Goal: Task Accomplishment & Management: Use online tool/utility

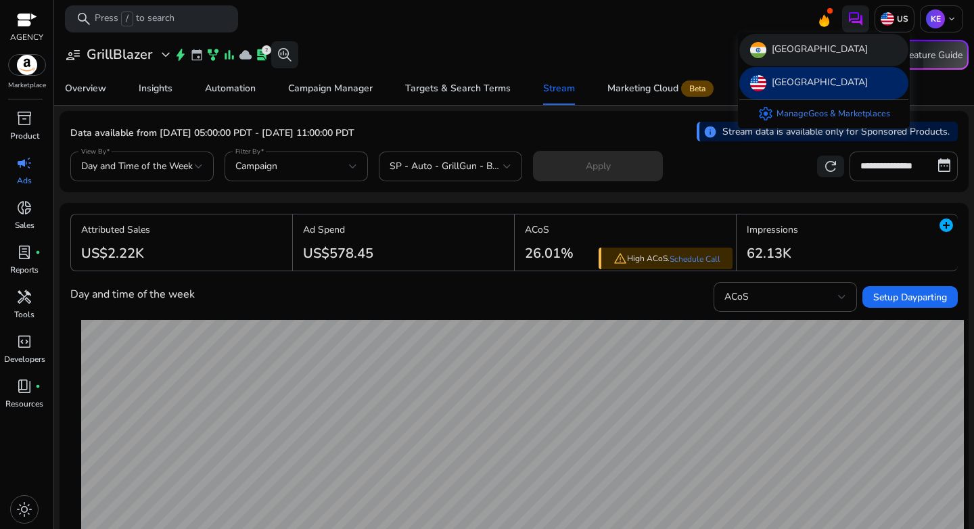
click at [785, 54] on p "[GEOGRAPHIC_DATA]" at bounding box center [820, 50] width 96 height 16
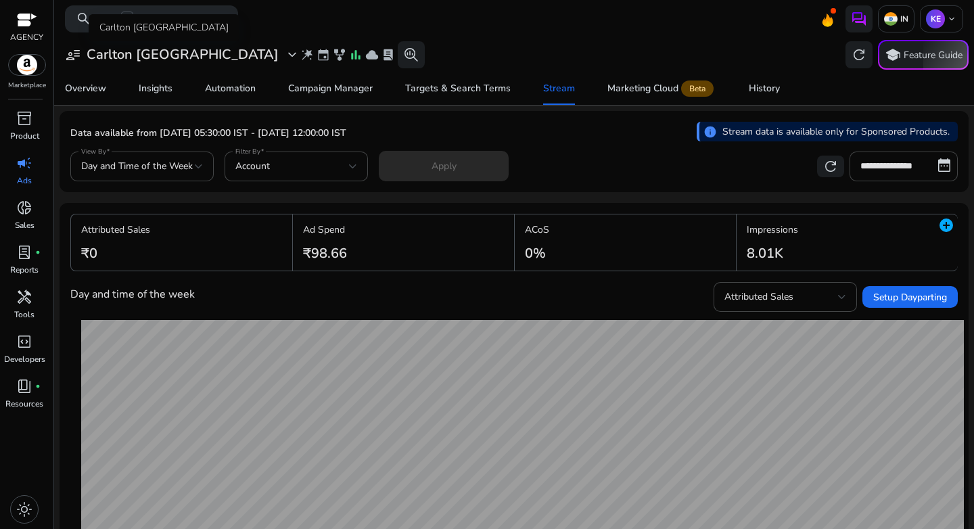
click at [147, 61] on h3 "Carlton [GEOGRAPHIC_DATA]" at bounding box center [183, 55] width 192 height 16
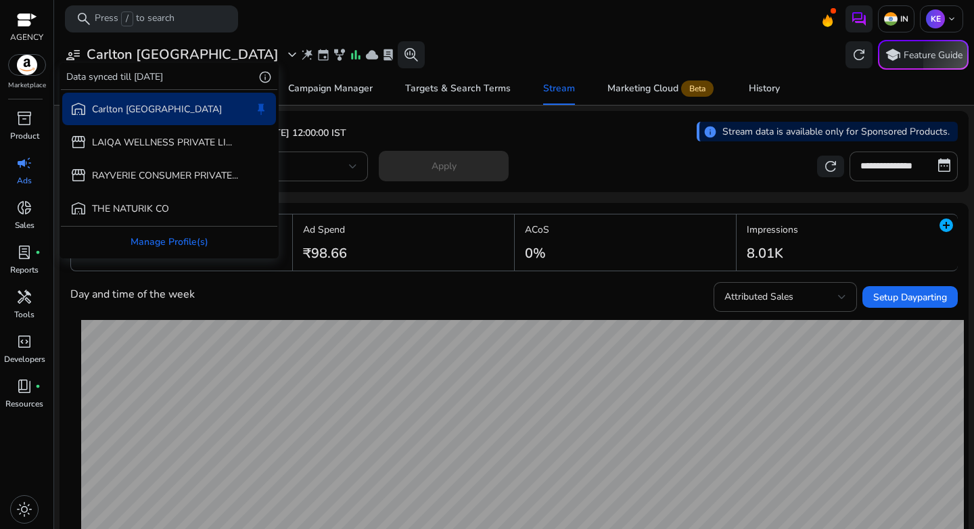
click at [883, 17] on div at bounding box center [487, 264] width 974 height 529
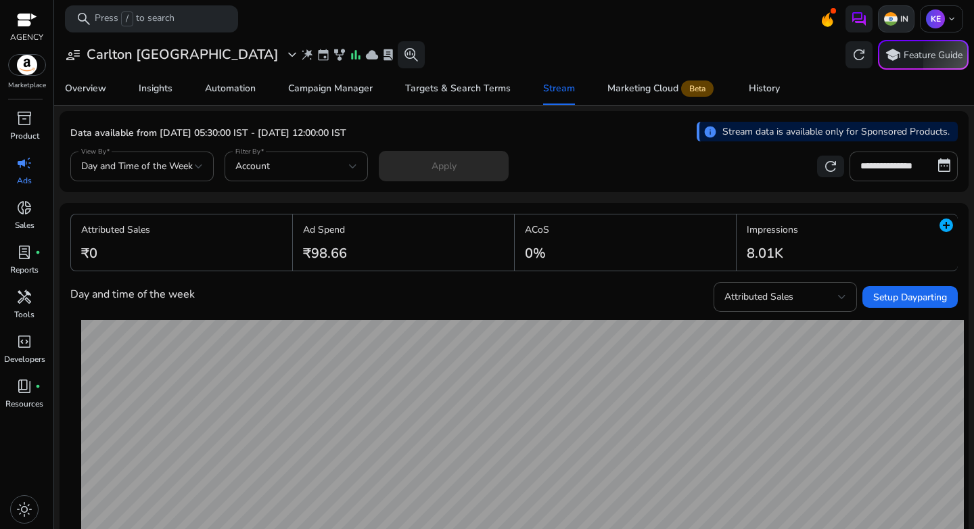
click at [889, 22] on img at bounding box center [891, 19] width 14 height 14
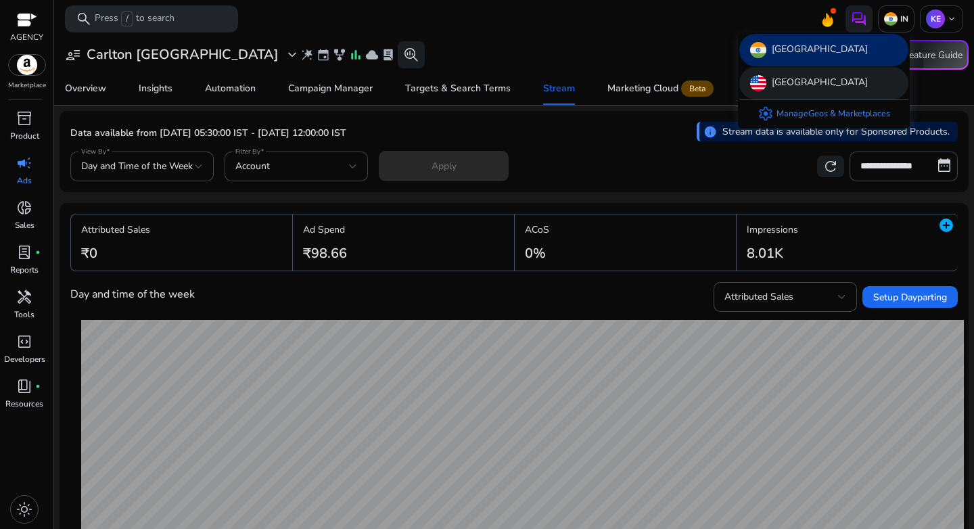
click at [823, 86] on p "[GEOGRAPHIC_DATA]" at bounding box center [820, 83] width 96 height 16
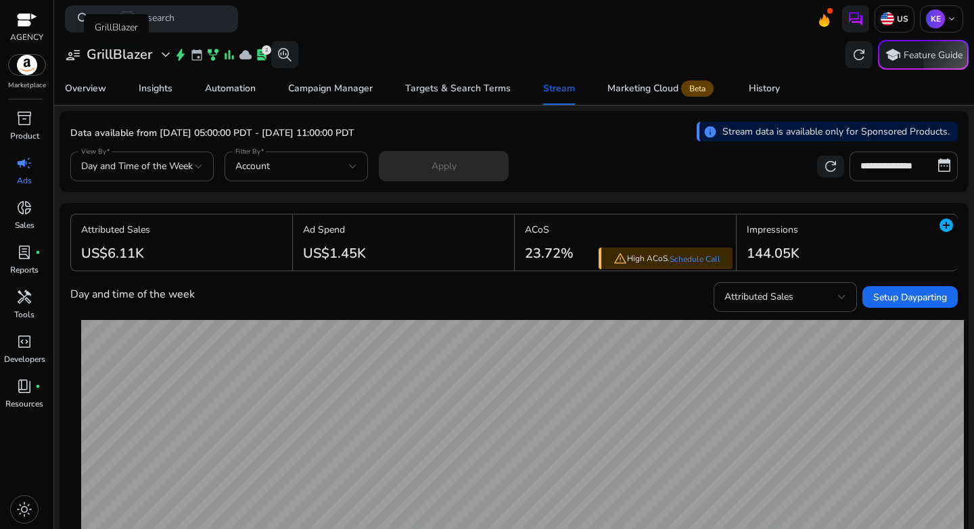
click at [155, 55] on div "user_attributes GrillBlazer expand_more" at bounding box center [119, 55] width 109 height 16
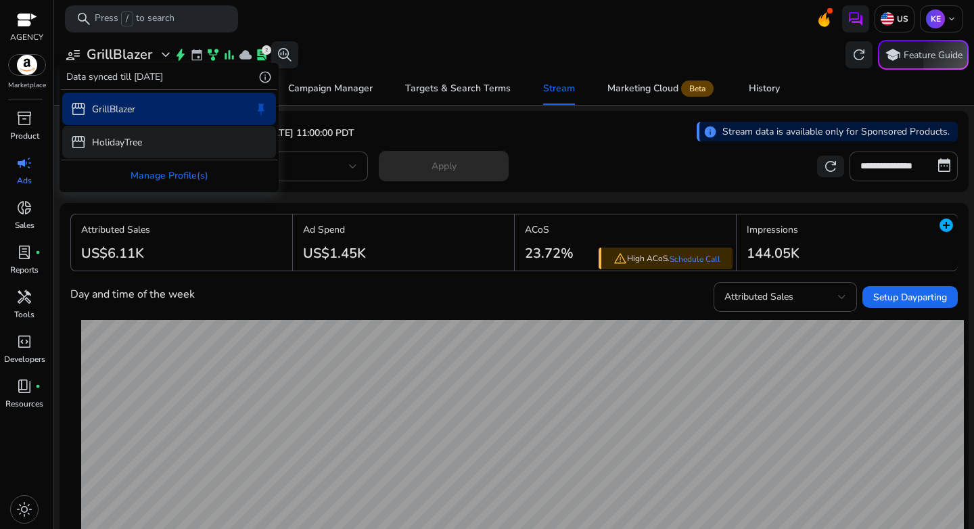
click at [124, 144] on p "HolidayTree" at bounding box center [117, 142] width 50 height 14
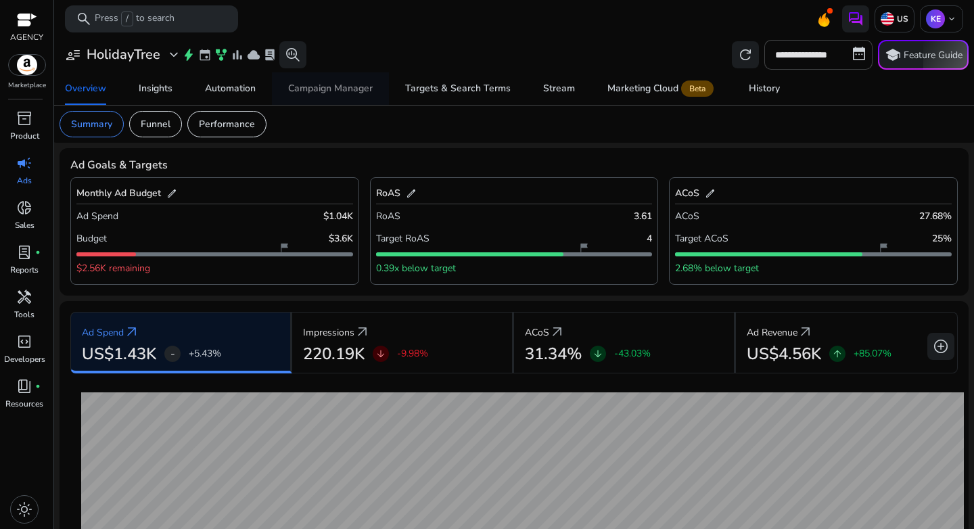
click at [322, 84] on div "Campaign Manager" at bounding box center [330, 88] width 85 height 9
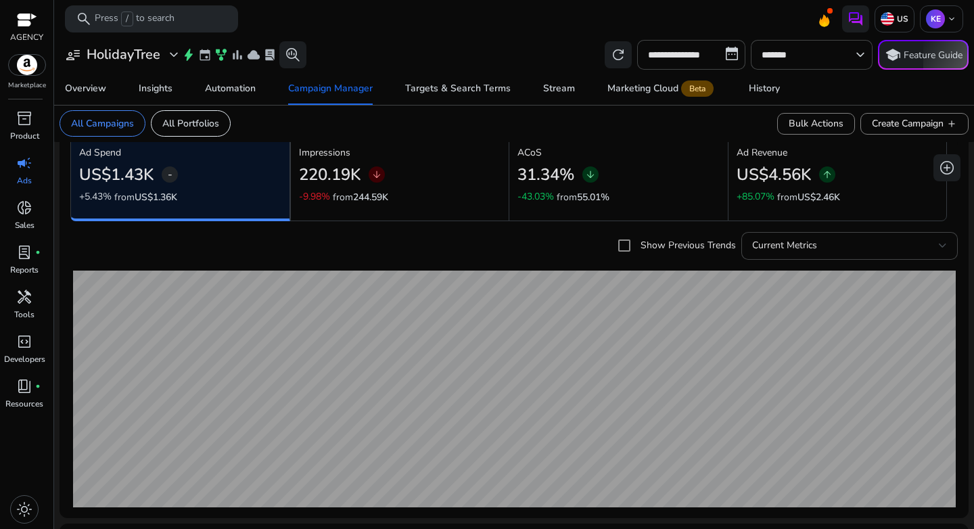
scroll to position [434, 0]
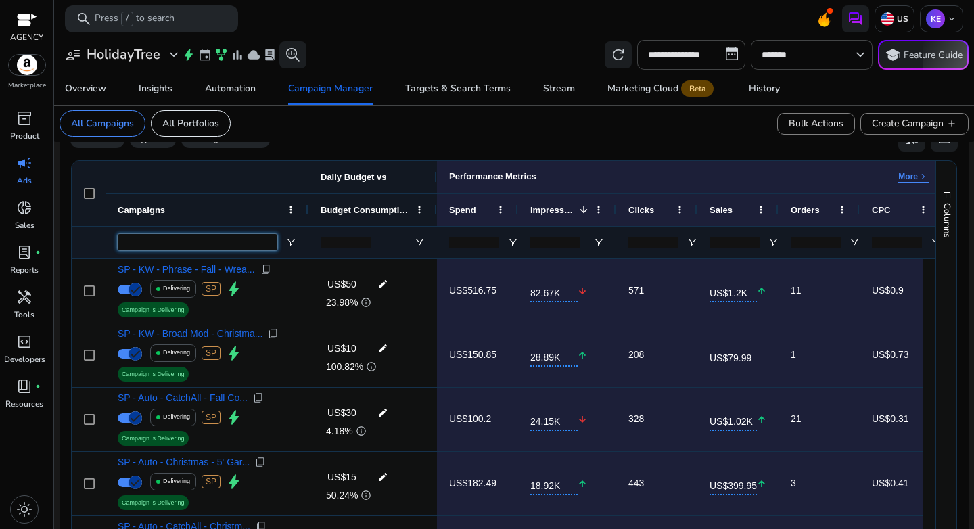
click at [228, 244] on input "Campaigns Filter Input" at bounding box center [198, 242] width 160 height 16
paste input "**********"
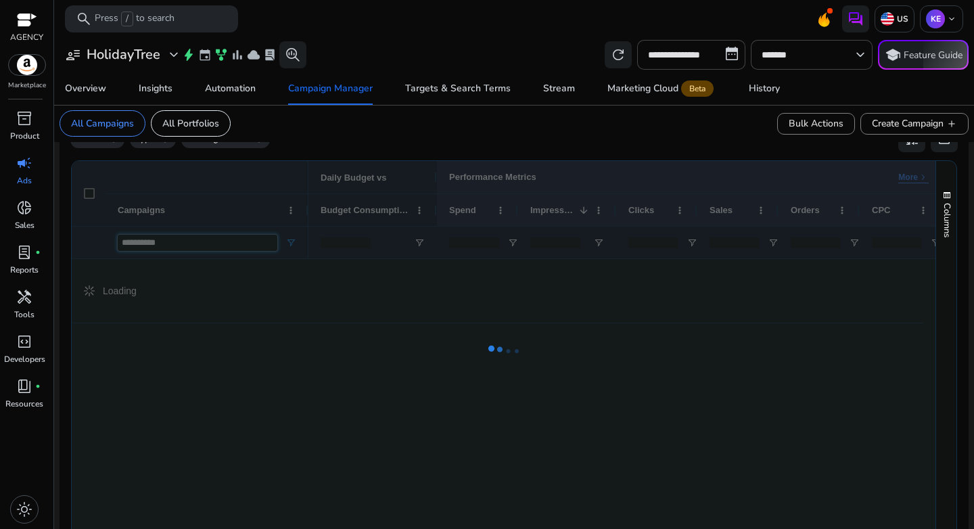
type input "**********"
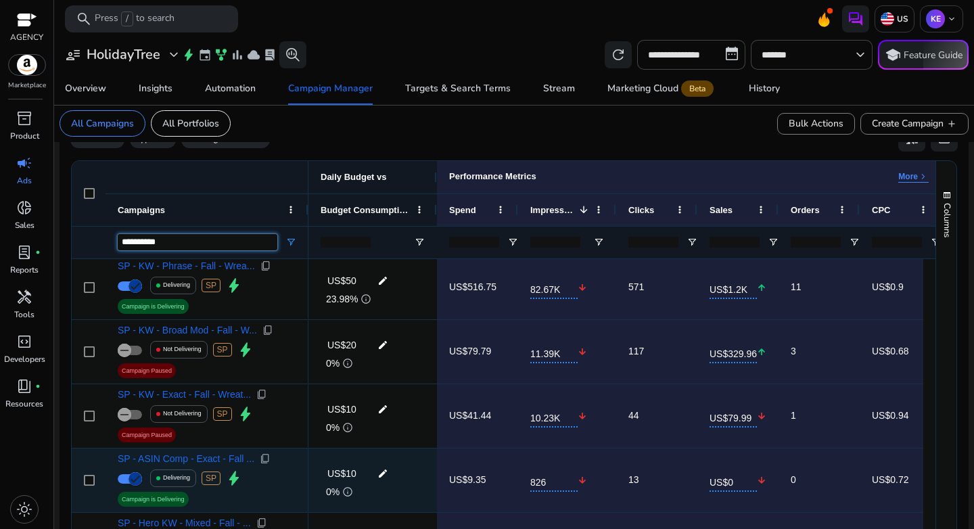
scroll to position [0, 0]
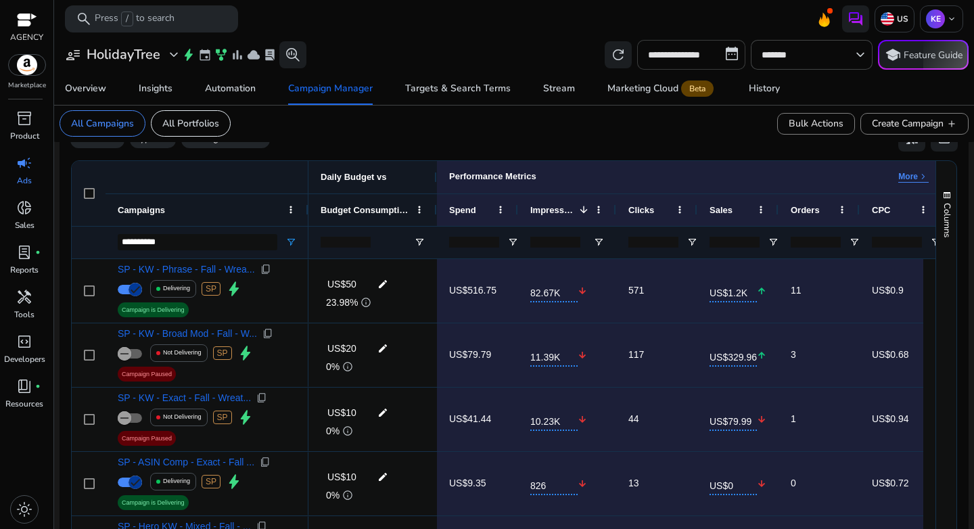
click at [696, 47] on input "**********" at bounding box center [691, 55] width 108 height 30
select select "*"
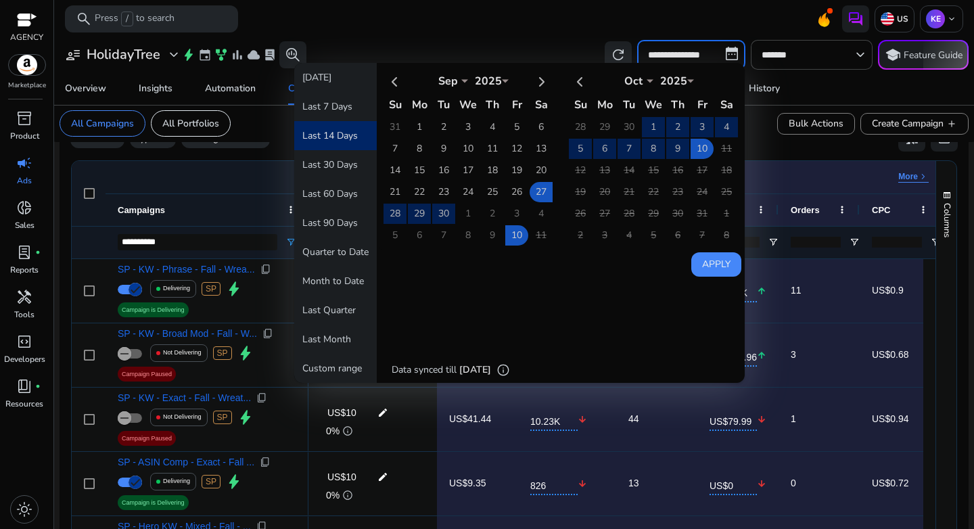
click at [327, 141] on button "Last 14 Days" at bounding box center [335, 135] width 83 height 29
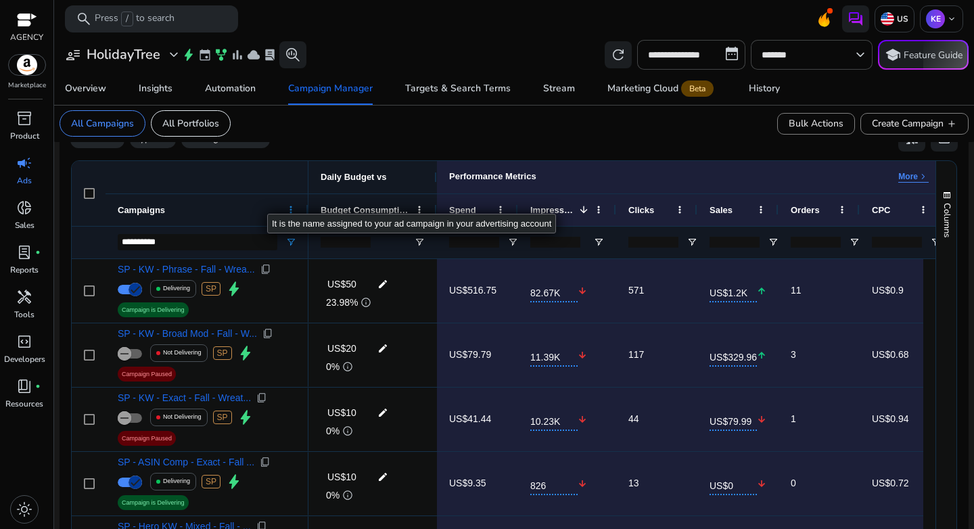
click at [291, 212] on span at bounding box center [290, 209] width 11 height 11
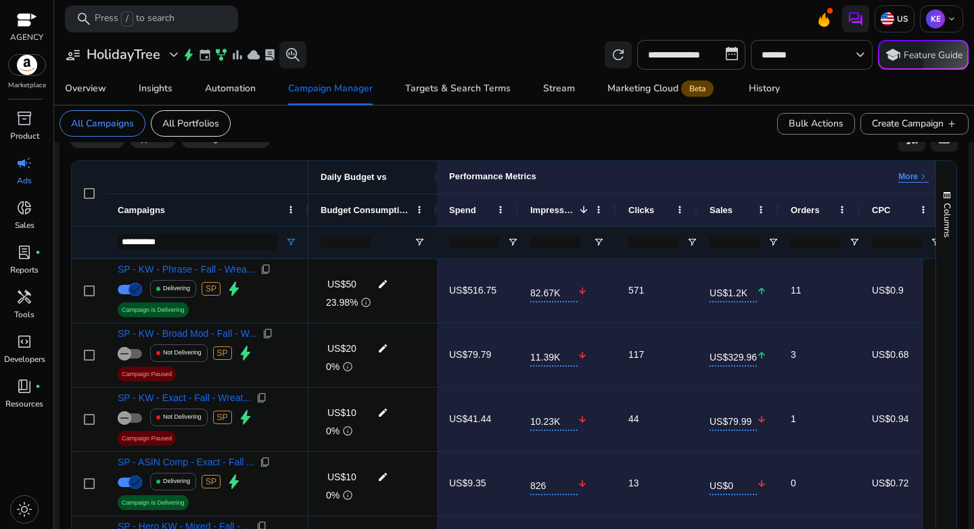
click at [461, 138] on mat-card "All Campaigns All Portfolios Bulk Actions Create Campaign add" at bounding box center [514, 123] width 931 height 37
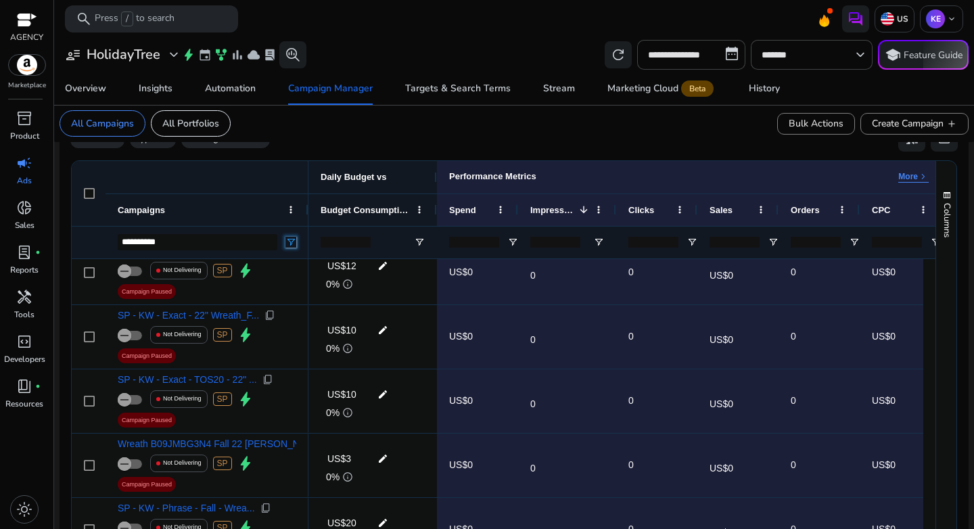
click at [292, 244] on span "Open Filter Menu" at bounding box center [290, 242] width 11 height 11
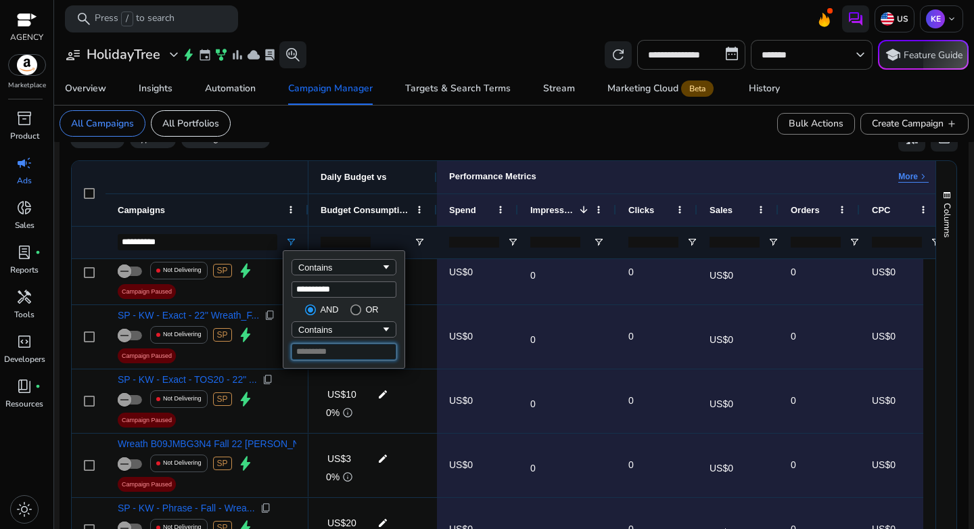
click at [371, 352] on input "Filter Value" at bounding box center [344, 352] width 105 height 16
type input "***"
type input "**********"
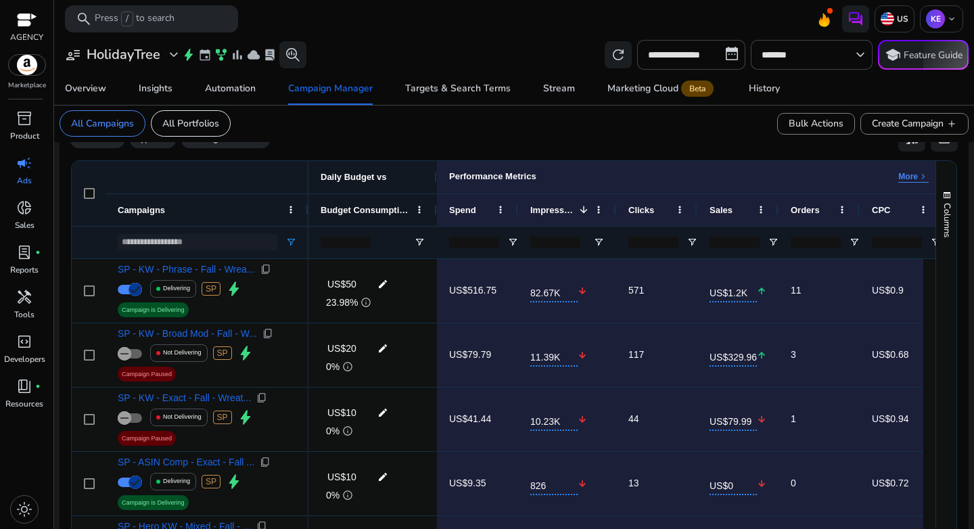
click at [239, 227] on div "**********" at bounding box center [198, 243] width 160 height 32
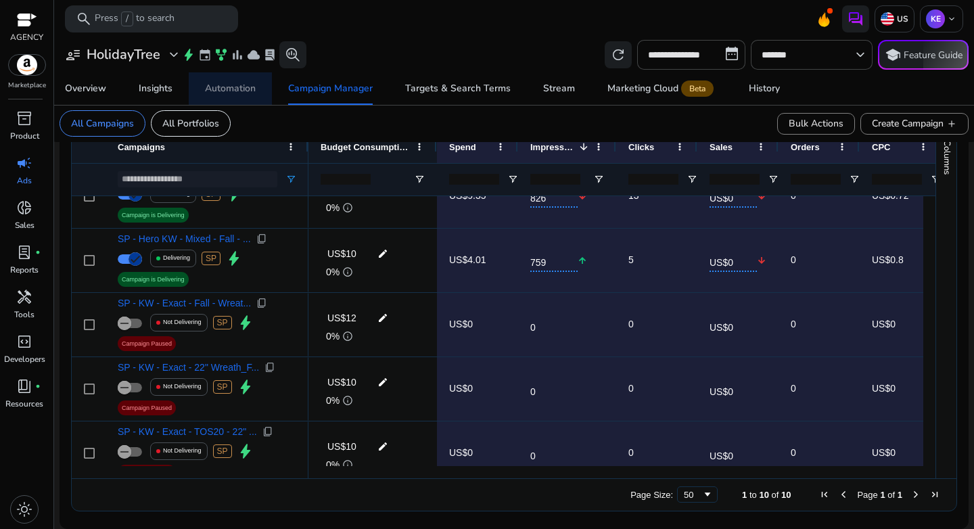
click at [243, 89] on div "Automation" at bounding box center [230, 88] width 51 height 9
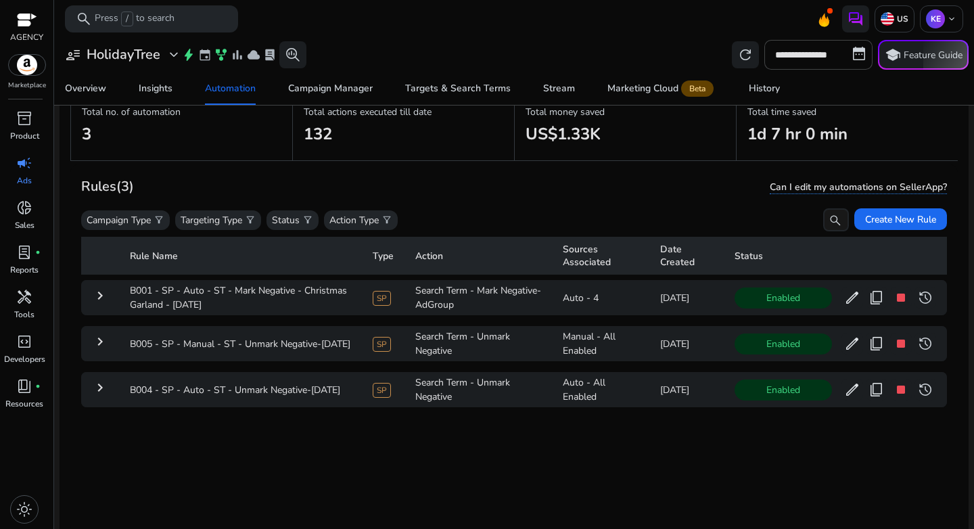
scroll to position [83, 0]
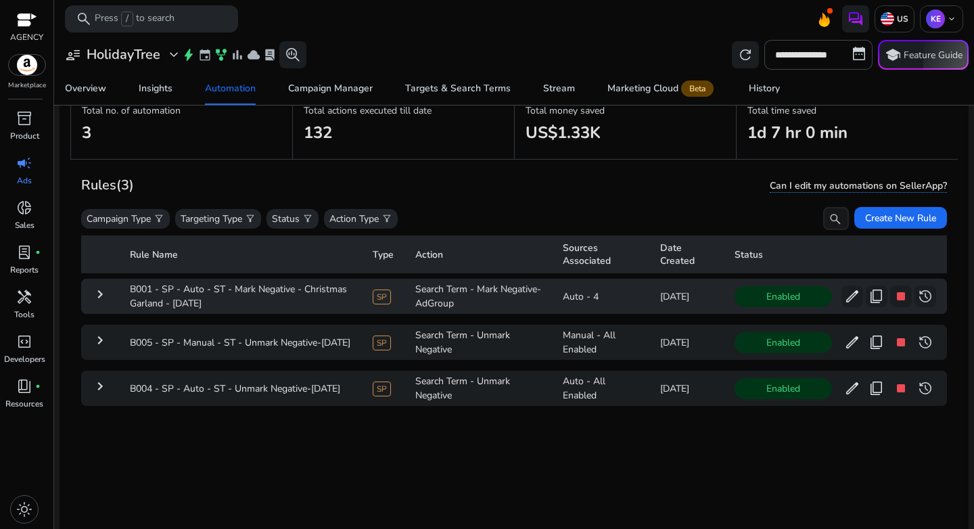
click at [101, 290] on mat-icon "keyboard_arrow_right" at bounding box center [100, 294] width 16 height 16
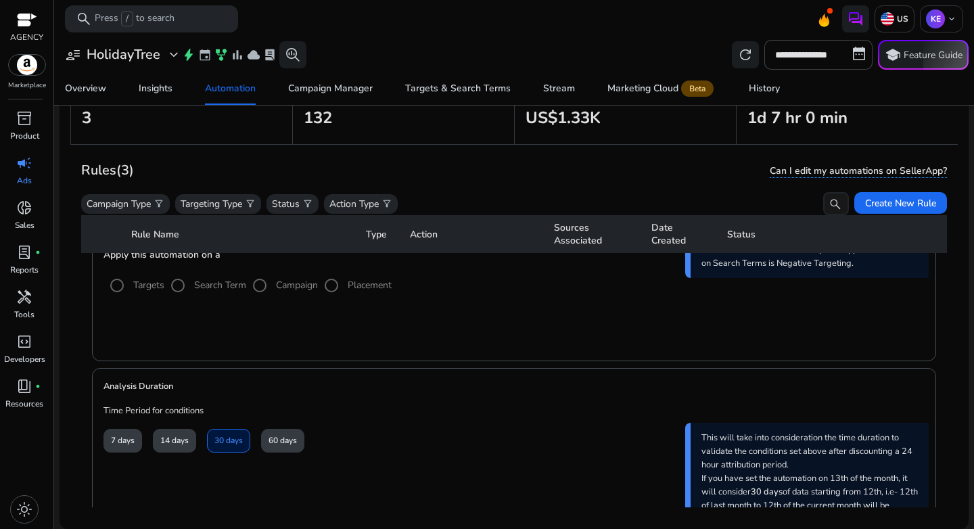
scroll to position [224, 0]
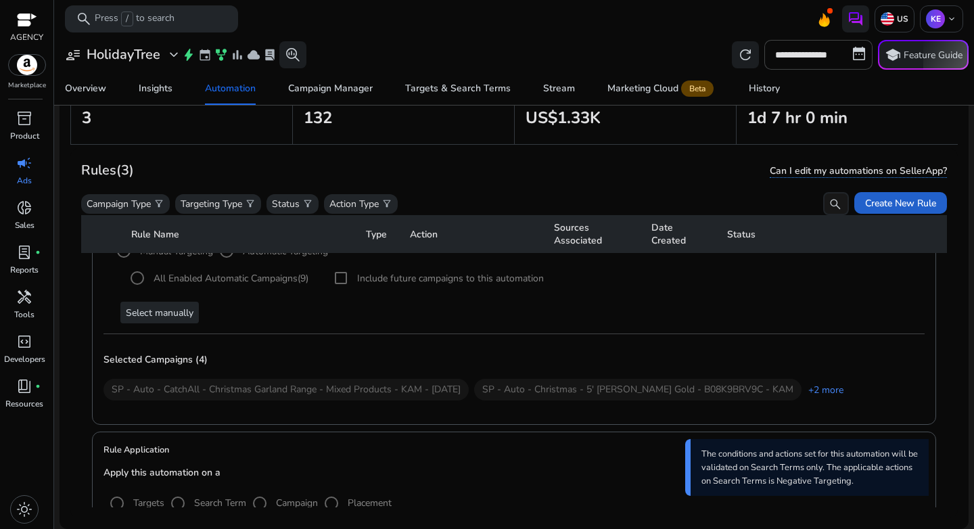
click at [914, 200] on span "Create New Rule" at bounding box center [900, 203] width 71 height 14
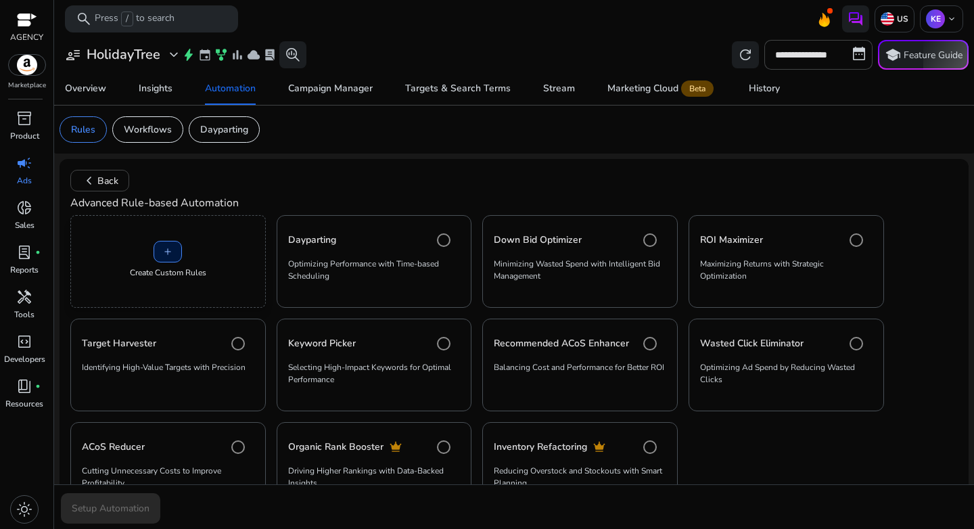
click at [191, 254] on div "add Create Custom Rules" at bounding box center [167, 261] width 195 height 93
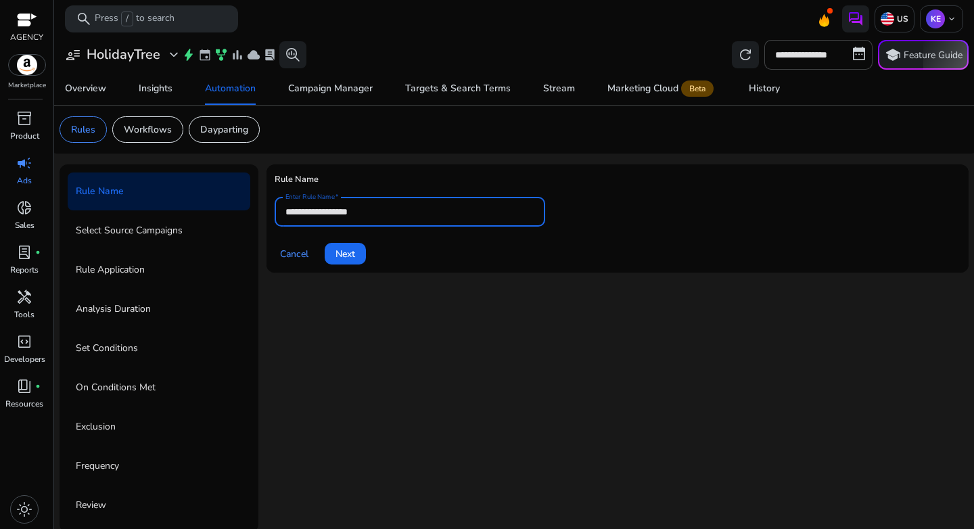
drag, startPoint x: 338, startPoint y: 213, endPoint x: 240, endPoint y: 213, distance: 97.4
click at [240, 213] on div "**********" at bounding box center [514, 348] width 909 height 368
paste input "**********"
type input "**********"
click at [355, 255] on span "Next" at bounding box center [346, 254] width 20 height 14
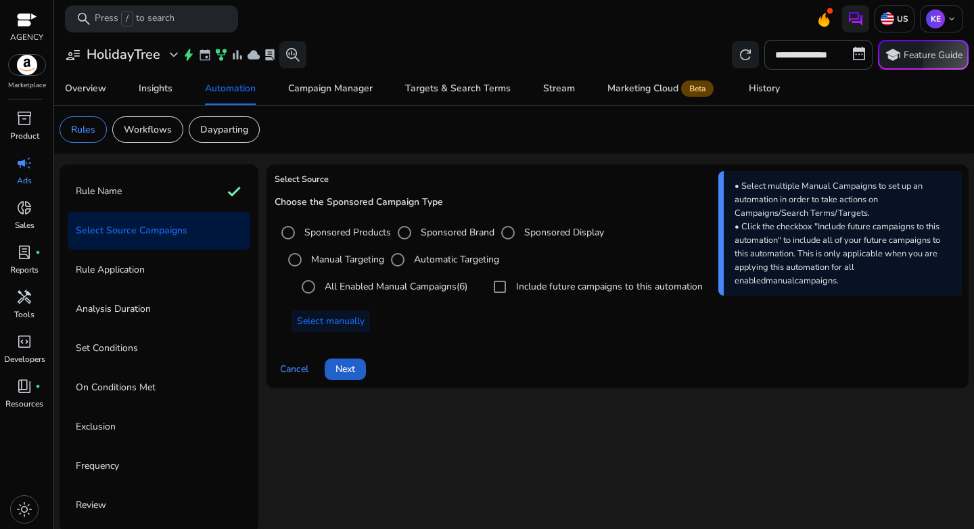
click at [350, 374] on span "Next" at bounding box center [346, 369] width 20 height 14
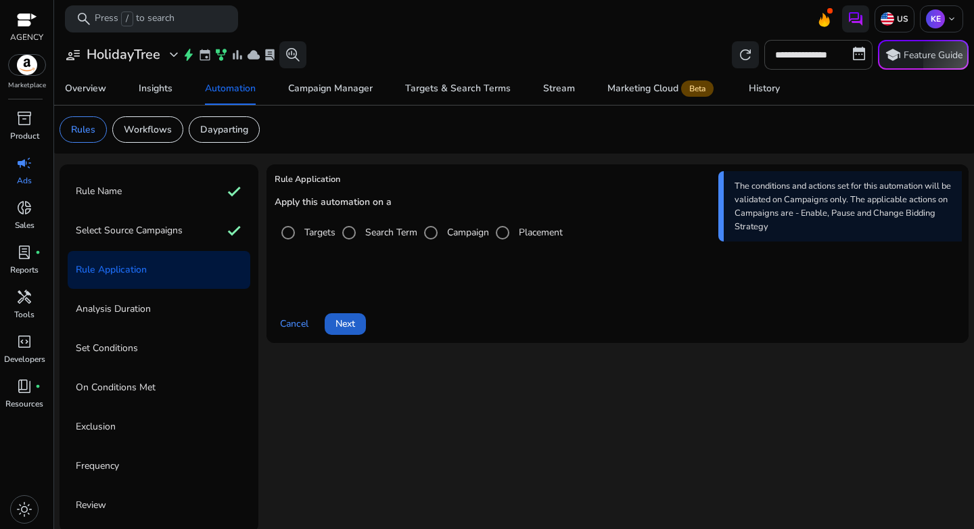
click at [355, 329] on span "Next" at bounding box center [346, 324] width 20 height 14
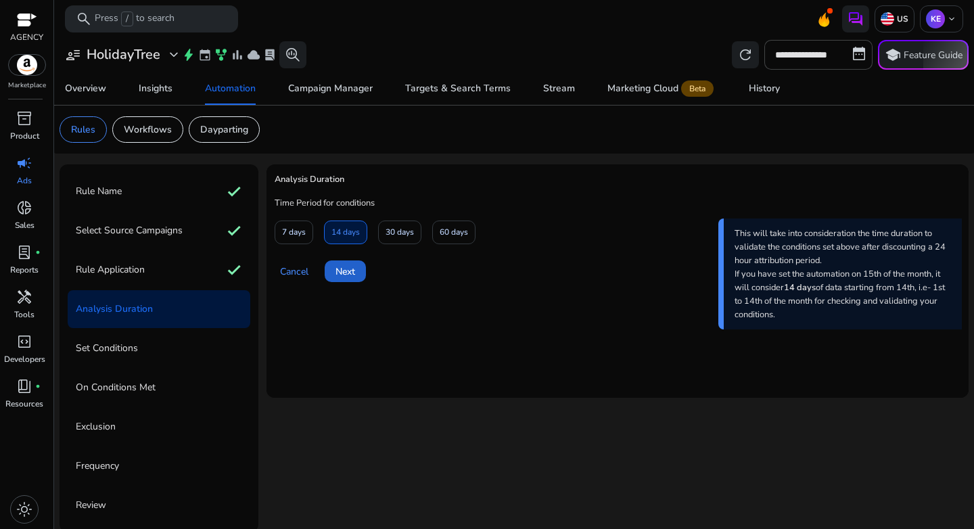
click at [359, 262] on span at bounding box center [345, 271] width 41 height 32
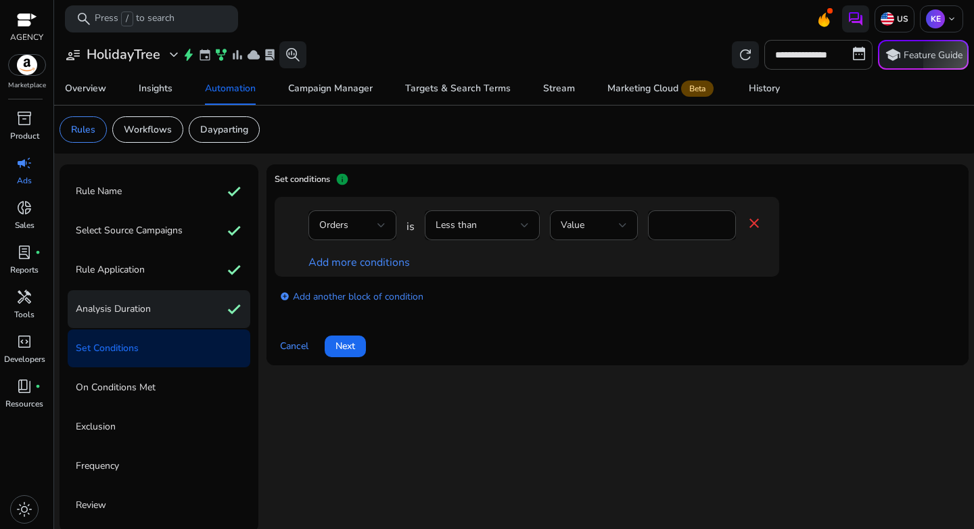
click at [158, 304] on div "Analysis Duration check" at bounding box center [159, 309] width 183 height 38
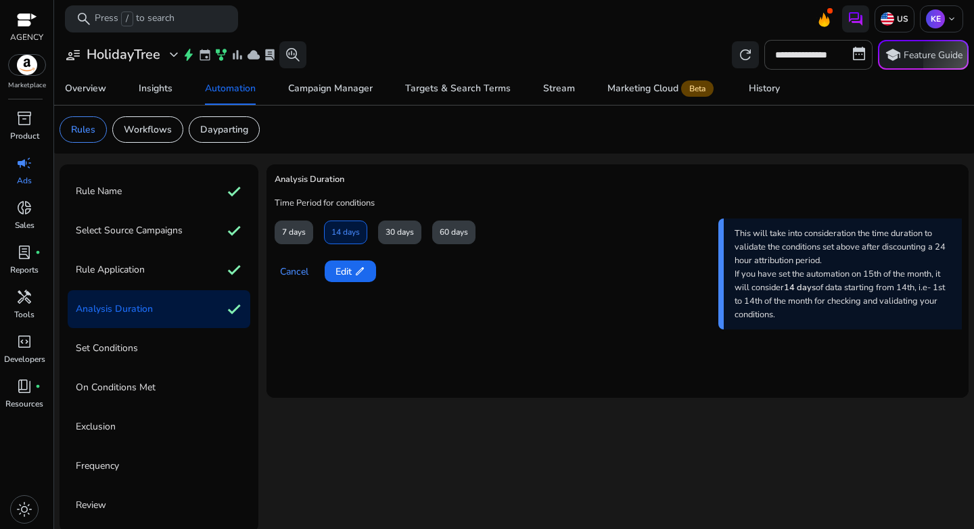
click at [386, 231] on div "30 days" at bounding box center [399, 233] width 43 height 24
click at [394, 238] on div "30 days" at bounding box center [399, 233] width 43 height 24
click at [362, 267] on span "edit" at bounding box center [359, 271] width 11 height 11
click at [404, 235] on span "30 days" at bounding box center [400, 233] width 28 height 24
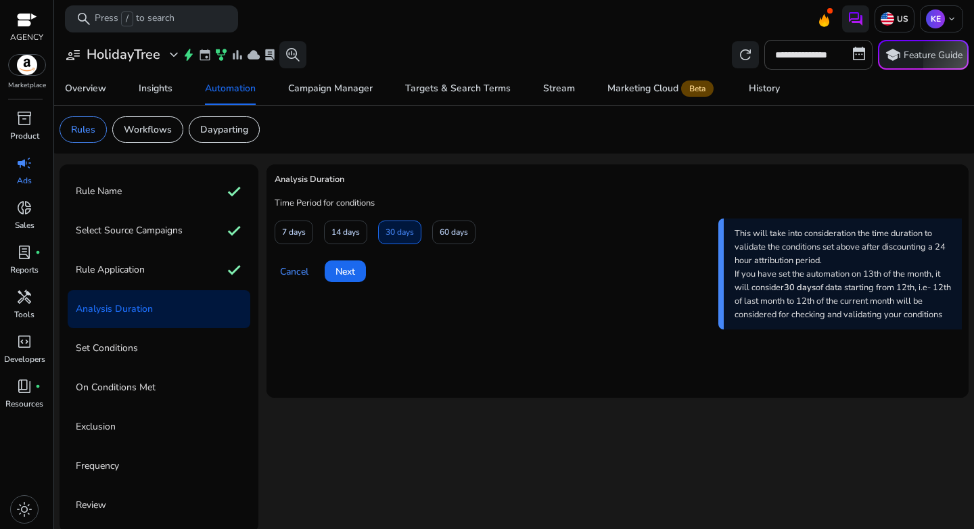
click at [340, 292] on mat-card "Analysis Duration Time Period for conditions 7 days 14 days 30 days 60 days Thi…" at bounding box center [618, 280] width 702 height 233
click at [342, 285] on span at bounding box center [345, 271] width 41 height 32
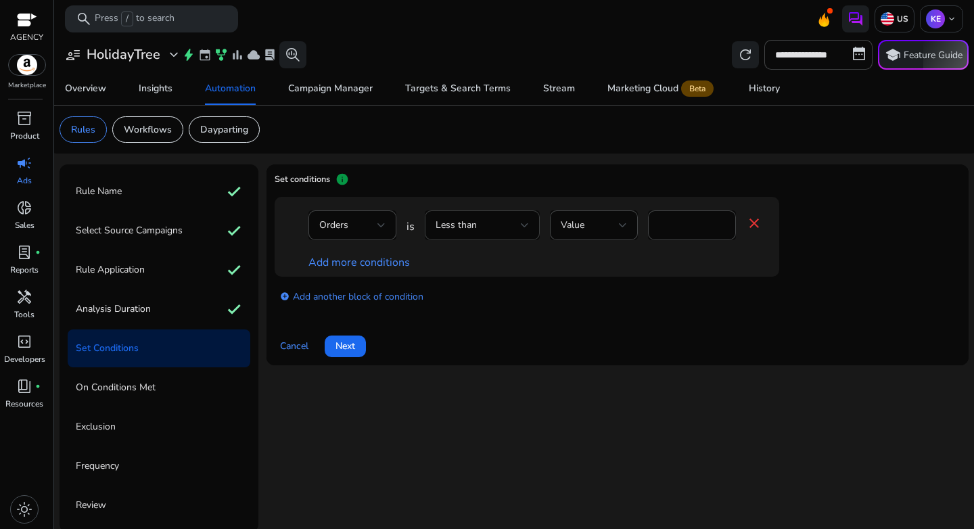
click at [488, 227] on div "Less than" at bounding box center [478, 225] width 85 height 15
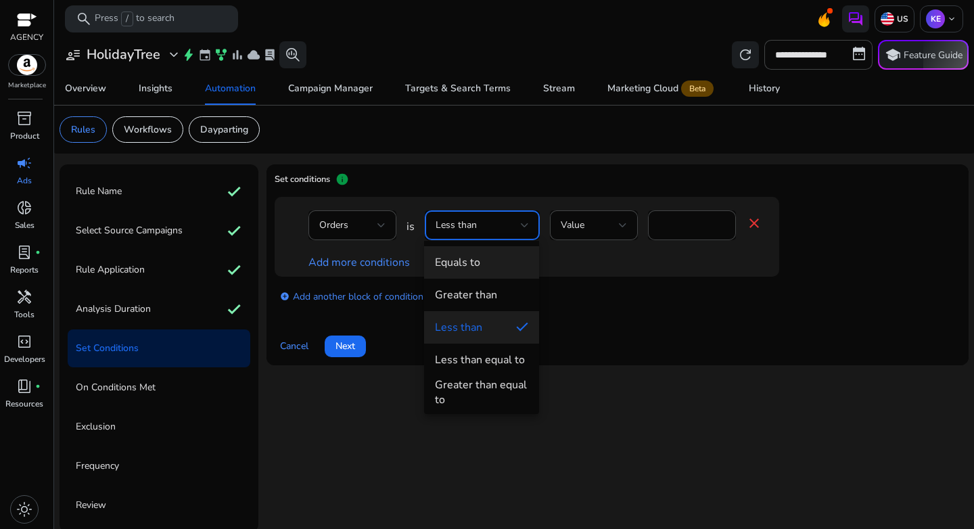
click at [481, 267] on span "Equals to" at bounding box center [481, 262] width 93 height 15
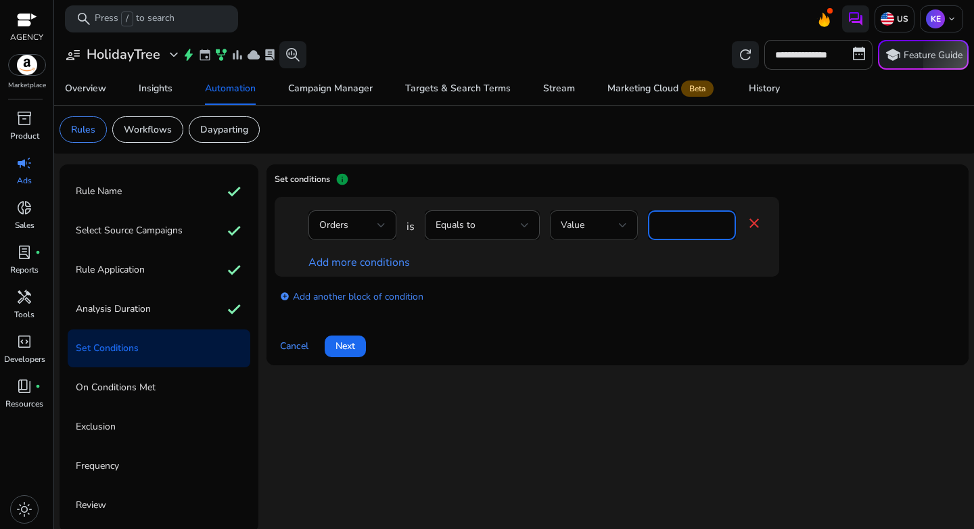
drag, startPoint x: 675, startPoint y: 221, endPoint x: 614, endPoint y: 222, distance: 61.6
click at [614, 222] on div "Orders is Equals to Value * close" at bounding box center [535, 232] width 454 height 44
type input "*"
click at [610, 275] on div "Orders is Equals to Value * close Add more conditions" at bounding box center [527, 237] width 505 height 80
click at [357, 267] on link "Add more conditions" at bounding box center [358, 262] width 101 height 15
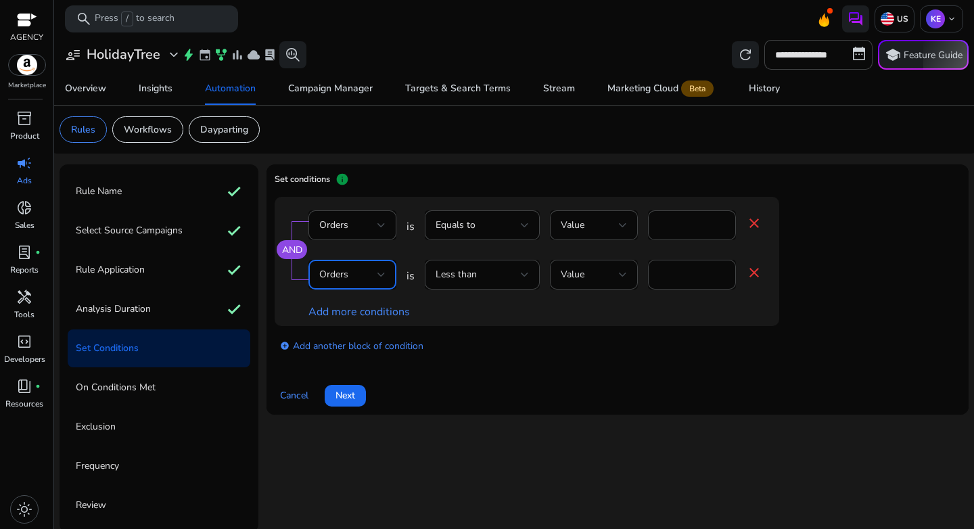
click at [361, 275] on div "Orders" at bounding box center [348, 274] width 58 height 15
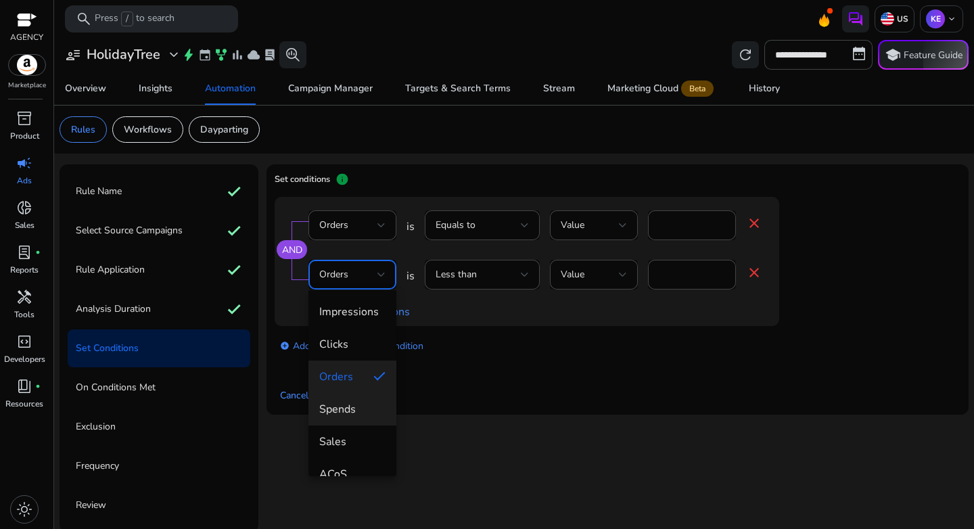
click at [359, 415] on span "Spends" at bounding box center [352, 409] width 66 height 15
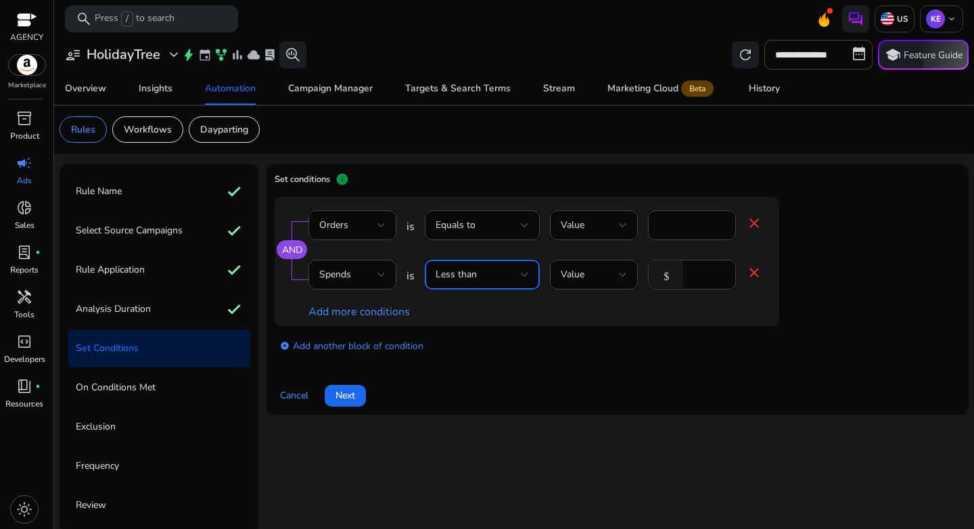
click at [476, 278] on div "Less than" at bounding box center [478, 274] width 85 height 15
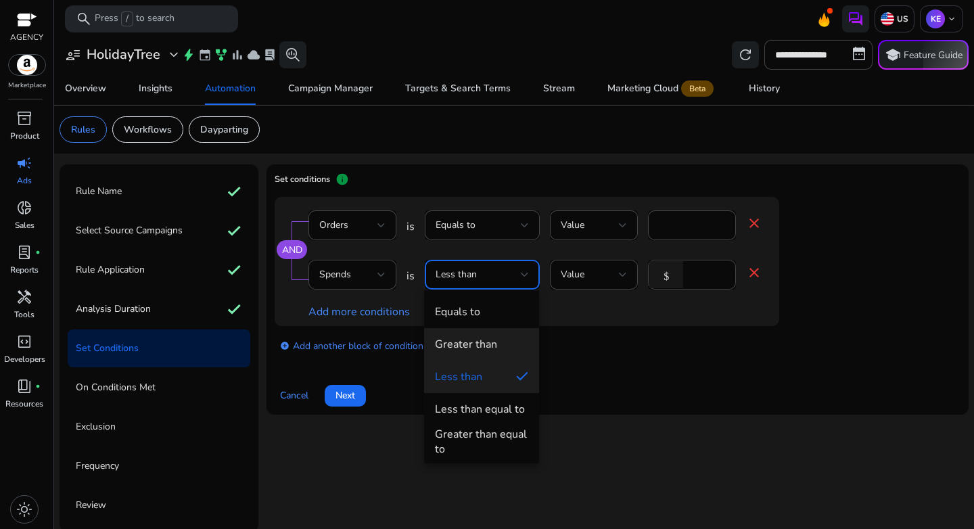
click at [475, 332] on mat-option "Greater than" at bounding box center [481, 344] width 115 height 32
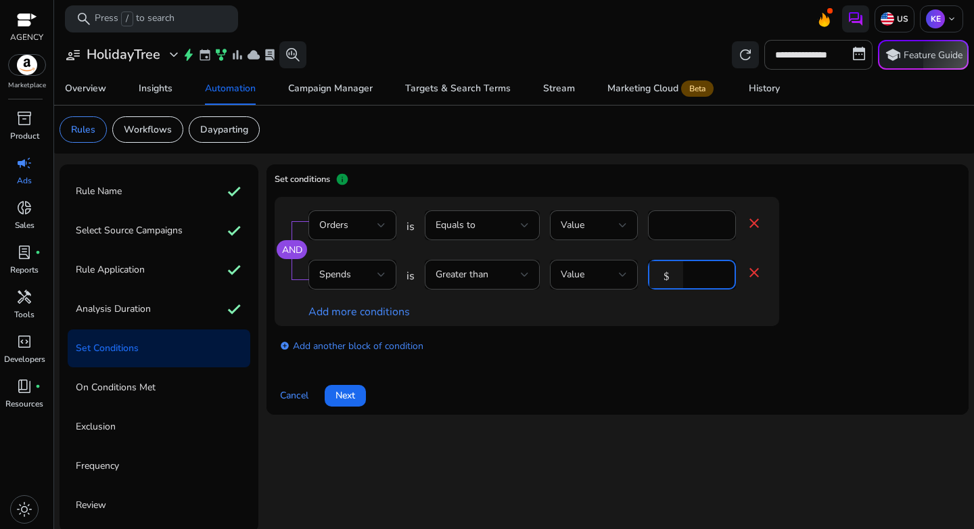
click at [666, 273] on div "$ *" at bounding box center [686, 275] width 77 height 30
type input "**"
click at [699, 363] on div "add_circle Add another block of condition" at bounding box center [554, 345] width 559 height 38
click at [345, 397] on span "Next" at bounding box center [346, 395] width 20 height 14
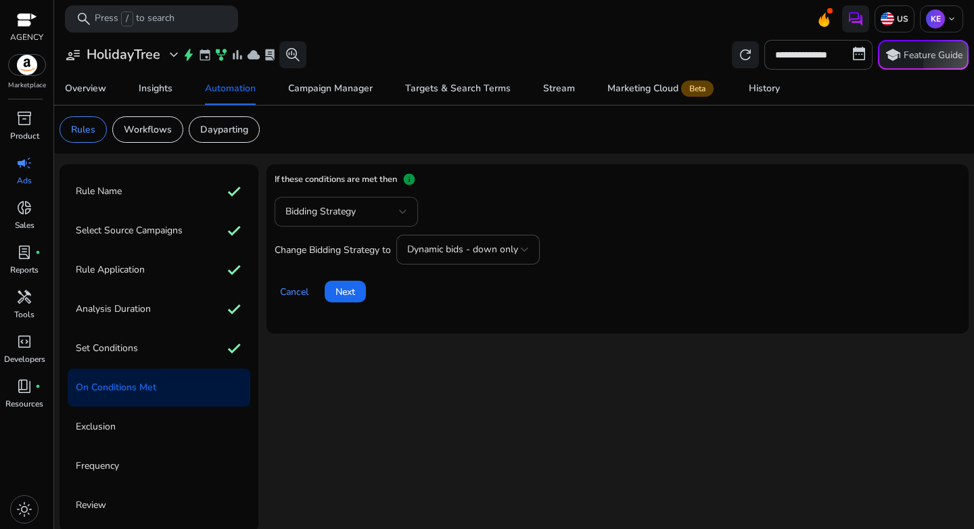
click at [352, 223] on div "Bidding Strategy" at bounding box center [346, 212] width 122 height 30
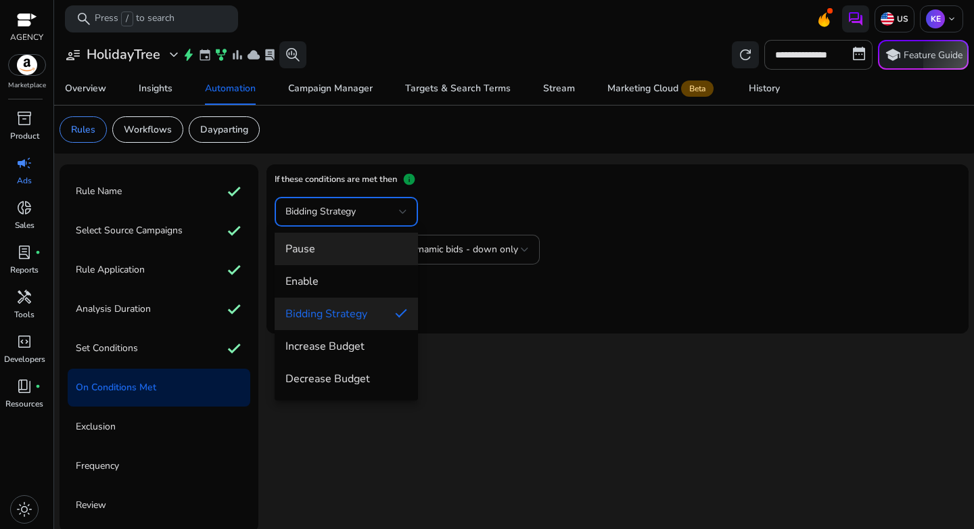
click at [348, 253] on span "Pause" at bounding box center [346, 248] width 122 height 15
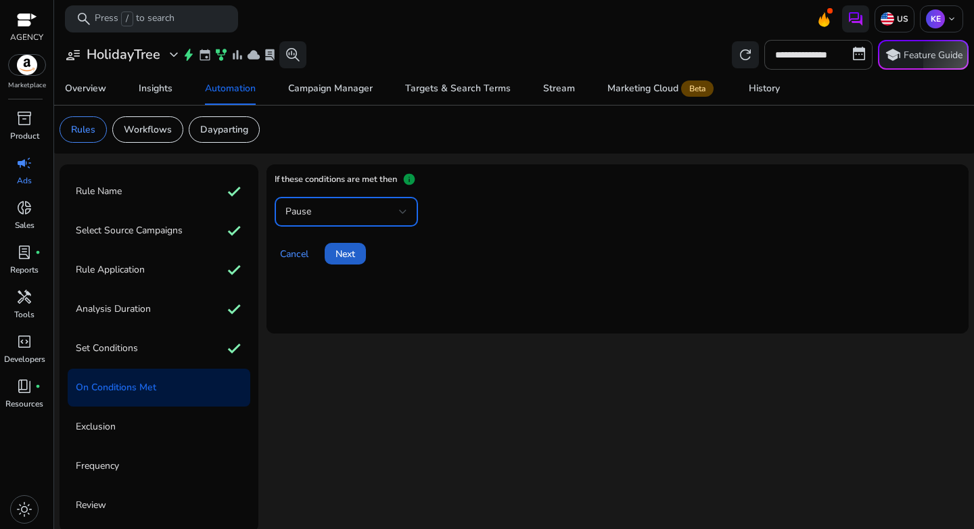
click at [352, 259] on span "Next" at bounding box center [346, 254] width 20 height 14
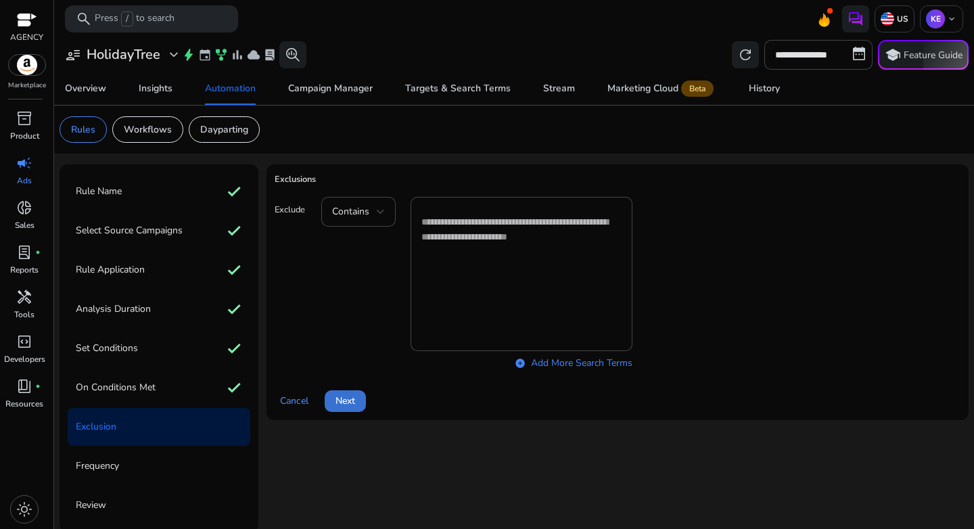
click at [344, 403] on span "Next" at bounding box center [346, 401] width 20 height 14
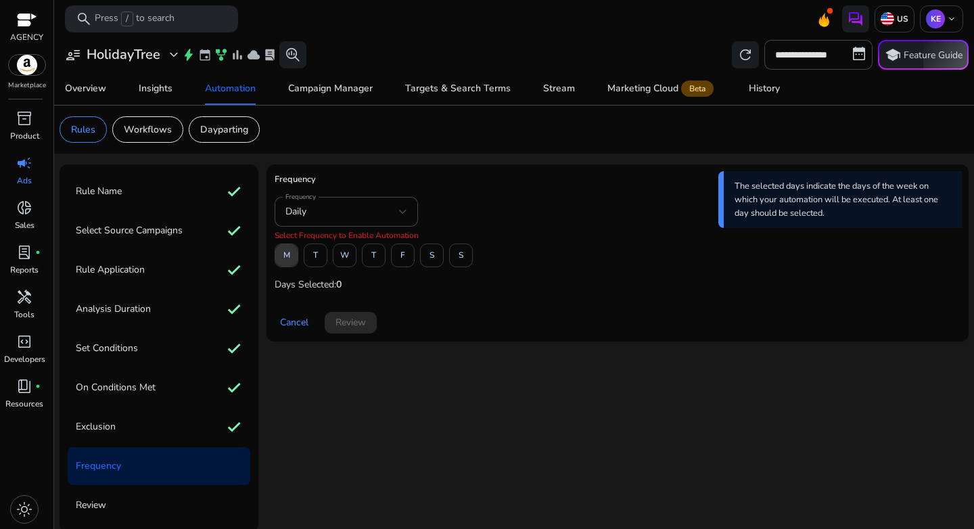
click at [285, 264] on span "M" at bounding box center [286, 256] width 7 height 24
click at [316, 261] on span "T" at bounding box center [315, 256] width 5 height 24
click at [342, 259] on span "W" at bounding box center [344, 256] width 9 height 24
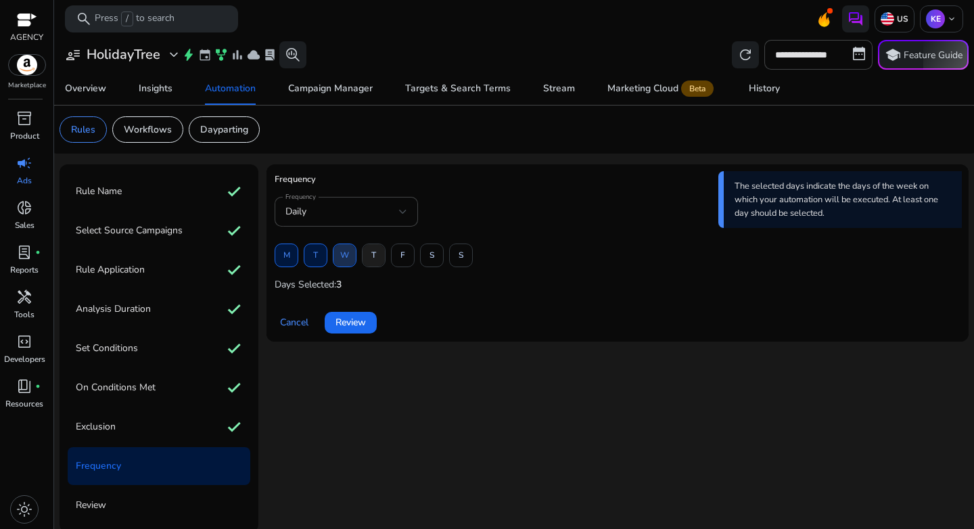
click at [373, 259] on span "T" at bounding box center [373, 256] width 5 height 24
click at [404, 259] on span "F" at bounding box center [402, 256] width 5 height 24
drag, startPoint x: 431, startPoint y: 259, endPoint x: 455, endPoint y: 259, distance: 23.7
click at [432, 259] on span "S" at bounding box center [432, 256] width 5 height 24
click at [459, 259] on span "S" at bounding box center [461, 256] width 5 height 24
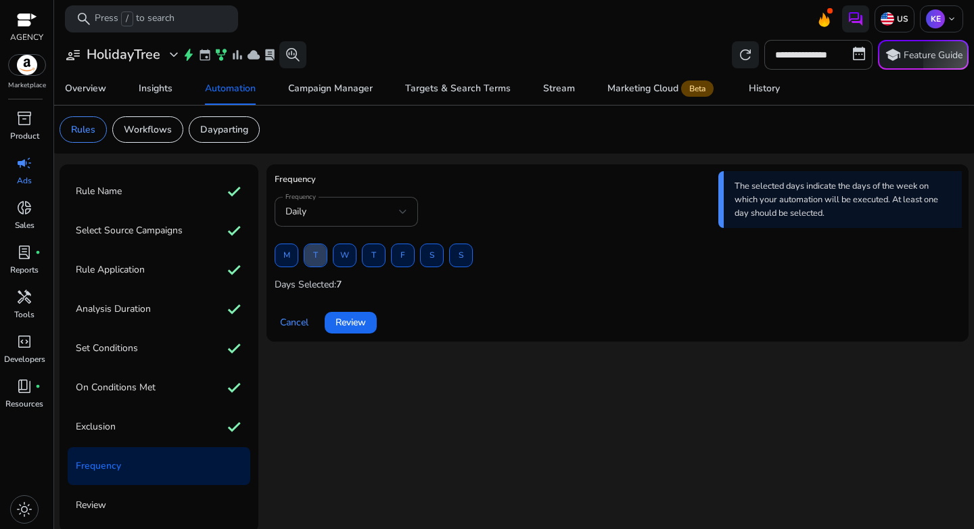
click at [322, 258] on span at bounding box center [315, 255] width 22 height 32
click at [345, 261] on span "W" at bounding box center [344, 256] width 9 height 24
click at [370, 261] on span at bounding box center [374, 255] width 22 height 32
drag, startPoint x: 402, startPoint y: 262, endPoint x: 420, endPoint y: 262, distance: 17.6
click at [402, 262] on span "F" at bounding box center [402, 256] width 5 height 24
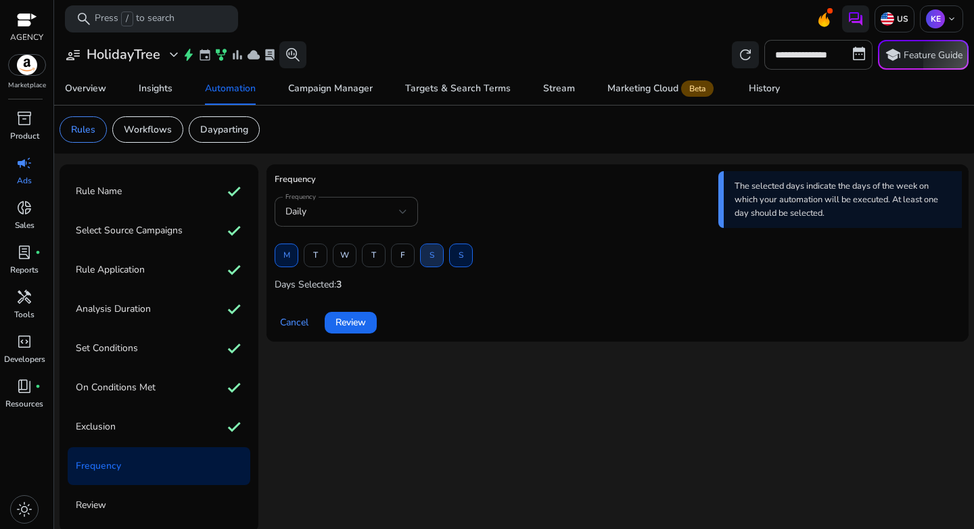
click at [431, 258] on span "S" at bounding box center [432, 256] width 5 height 24
click at [312, 258] on span at bounding box center [315, 255] width 22 height 32
drag, startPoint x: 344, startPoint y: 258, endPoint x: 373, endPoint y: 260, distance: 28.5
click at [345, 258] on span "W" at bounding box center [344, 256] width 9 height 24
click at [377, 260] on span at bounding box center [374, 255] width 22 height 32
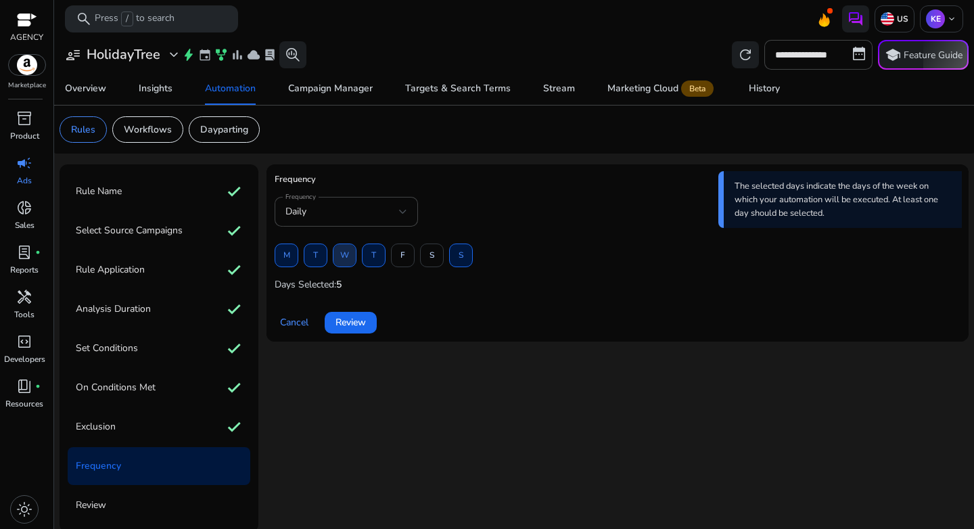
drag, startPoint x: 315, startPoint y: 261, endPoint x: 341, endPoint y: 260, distance: 26.4
click at [315, 260] on span "T" at bounding box center [315, 256] width 5 height 24
click at [347, 260] on span "W" at bounding box center [344, 256] width 9 height 24
click at [312, 262] on span at bounding box center [315, 255] width 22 height 32
drag, startPoint x: 342, startPoint y: 260, endPoint x: 361, endPoint y: 260, distance: 18.9
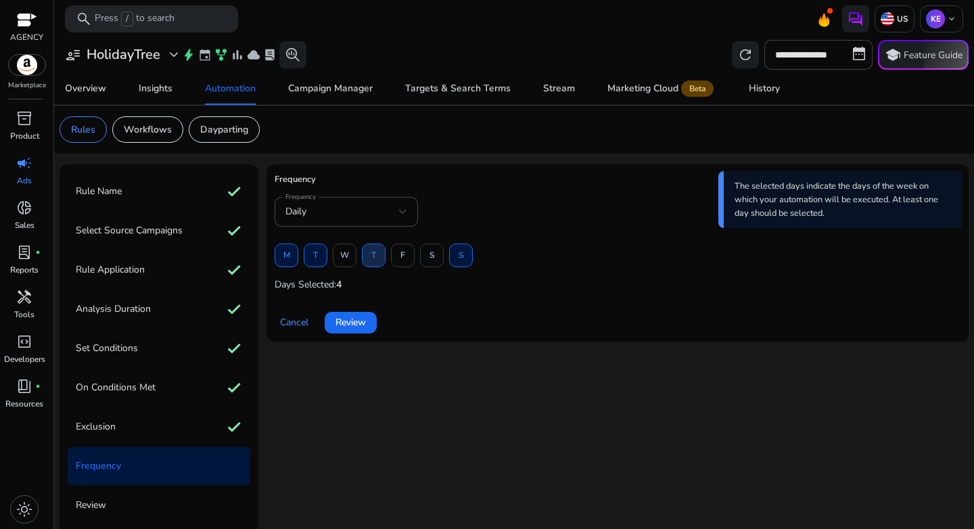
click at [342, 260] on span "W" at bounding box center [344, 256] width 9 height 24
drag, startPoint x: 405, startPoint y: 260, endPoint x: 427, endPoint y: 260, distance: 22.3
click at [405, 260] on span at bounding box center [403, 255] width 22 height 32
click at [430, 260] on span "S" at bounding box center [432, 256] width 5 height 24
click at [350, 327] on span "Review" at bounding box center [351, 322] width 30 height 14
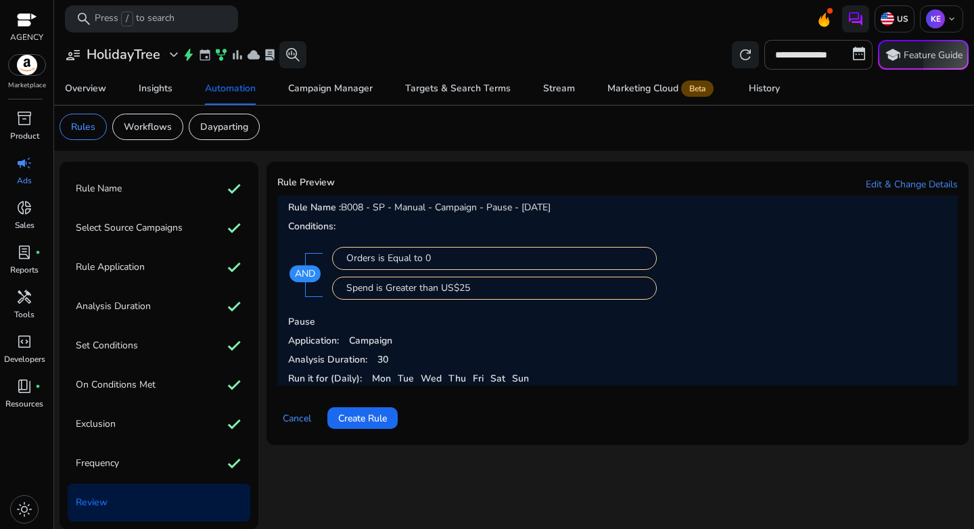
scroll to position [3, 0]
click at [364, 420] on span "Create Rule" at bounding box center [362, 418] width 49 height 14
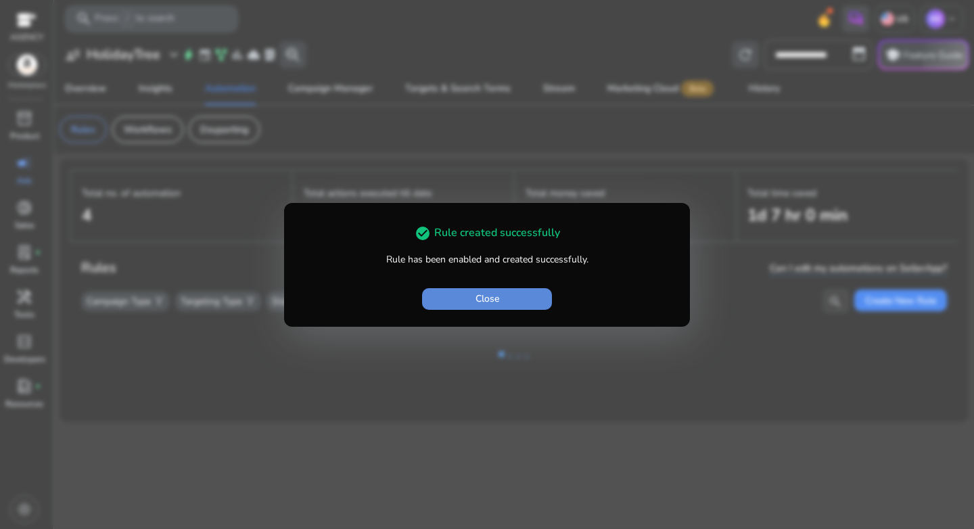
click at [537, 287] on span "button" at bounding box center [487, 299] width 130 height 32
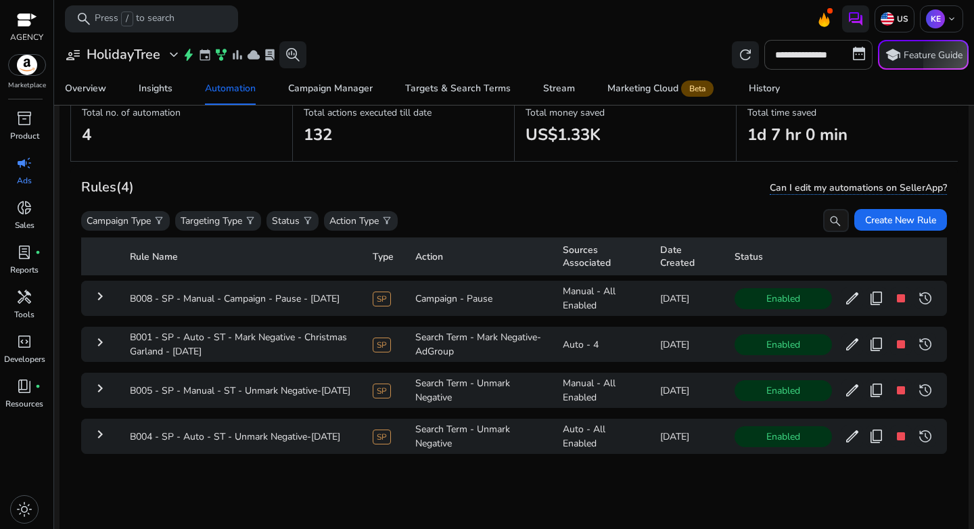
scroll to position [82, 0]
click at [922, 206] on span at bounding box center [900, 218] width 93 height 32
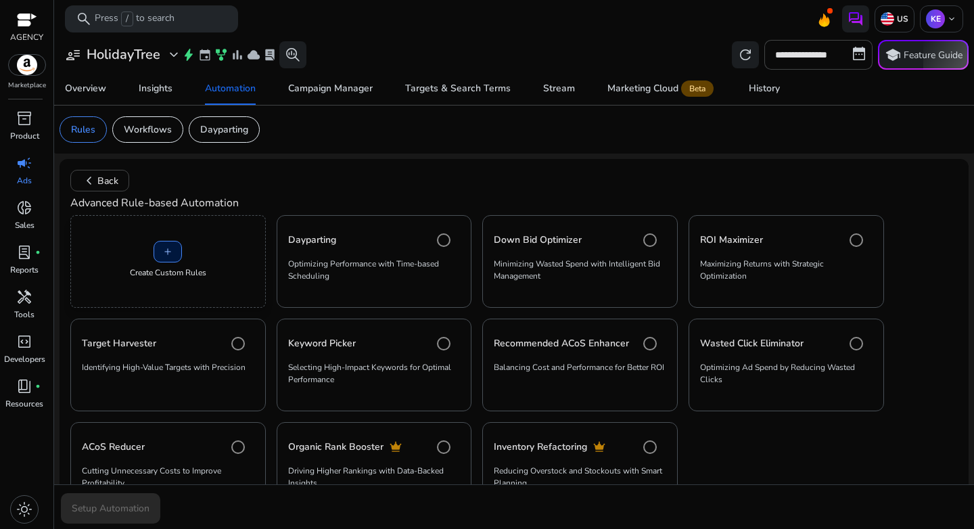
click at [172, 229] on div "add Create Custom Rules" at bounding box center [167, 261] width 195 height 93
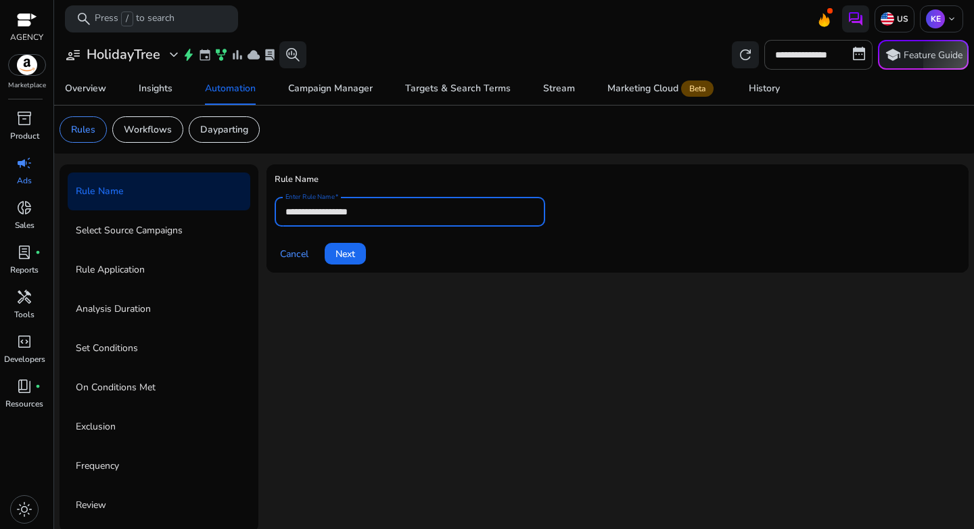
click at [371, 215] on input "**********" at bounding box center [409, 211] width 249 height 15
drag, startPoint x: 343, startPoint y: 213, endPoint x: 235, endPoint y: 212, distance: 108.2
click at [235, 212] on div "**********" at bounding box center [514, 348] width 909 height 368
paste input "**********"
type input "**********"
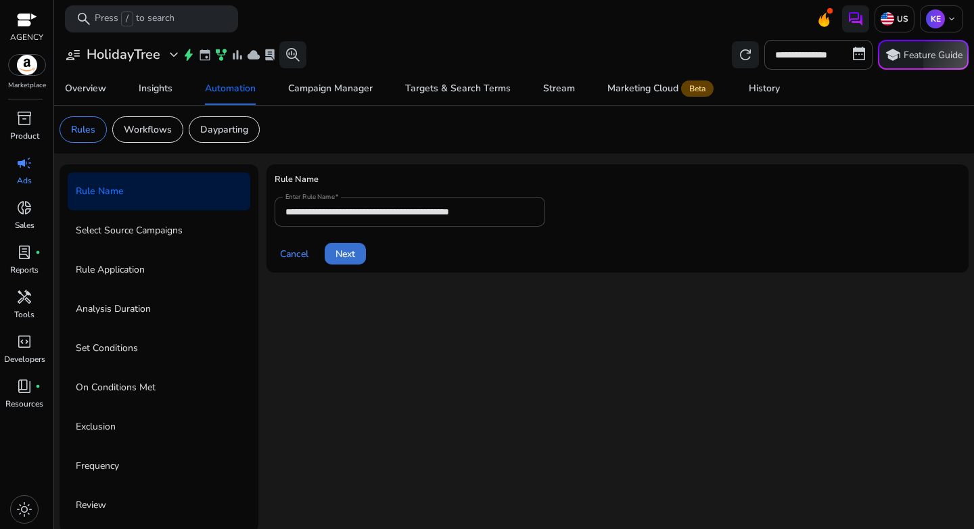
click at [340, 257] on span "Next" at bounding box center [346, 254] width 20 height 14
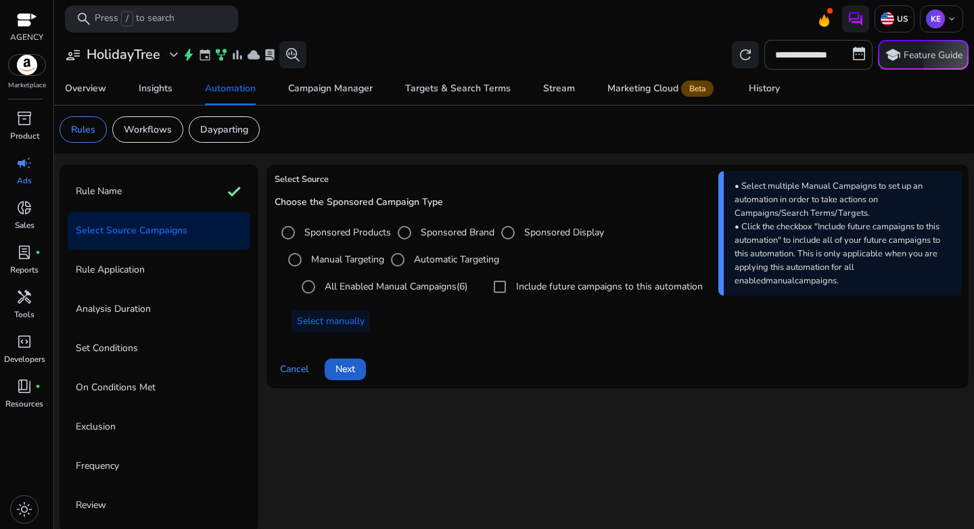
click at [350, 375] on span "Next" at bounding box center [346, 369] width 20 height 14
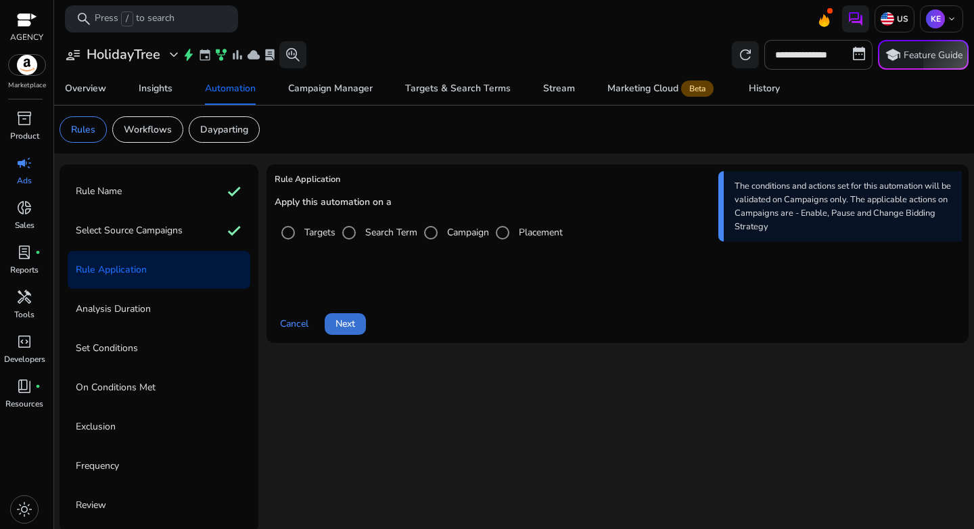
click at [354, 327] on span "Next" at bounding box center [346, 324] width 20 height 14
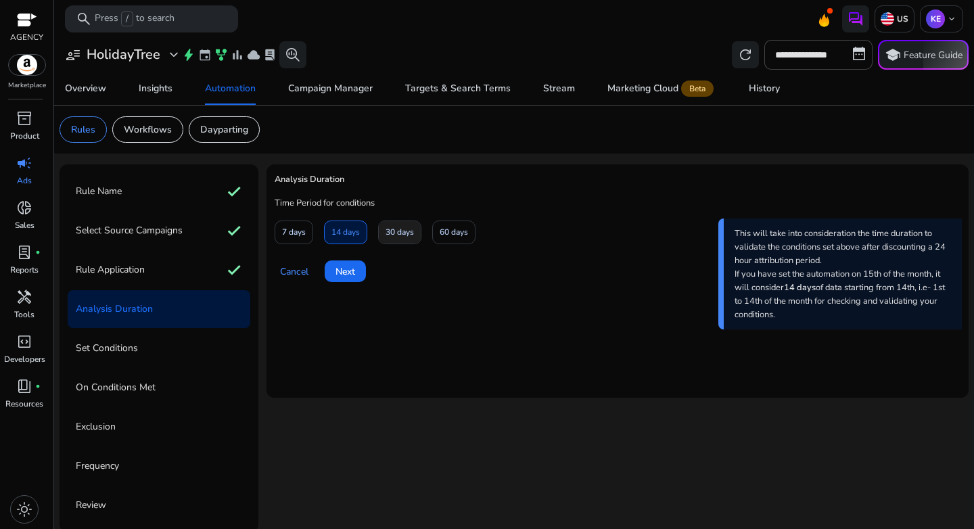
click at [386, 237] on span "30 days" at bounding box center [400, 233] width 28 height 24
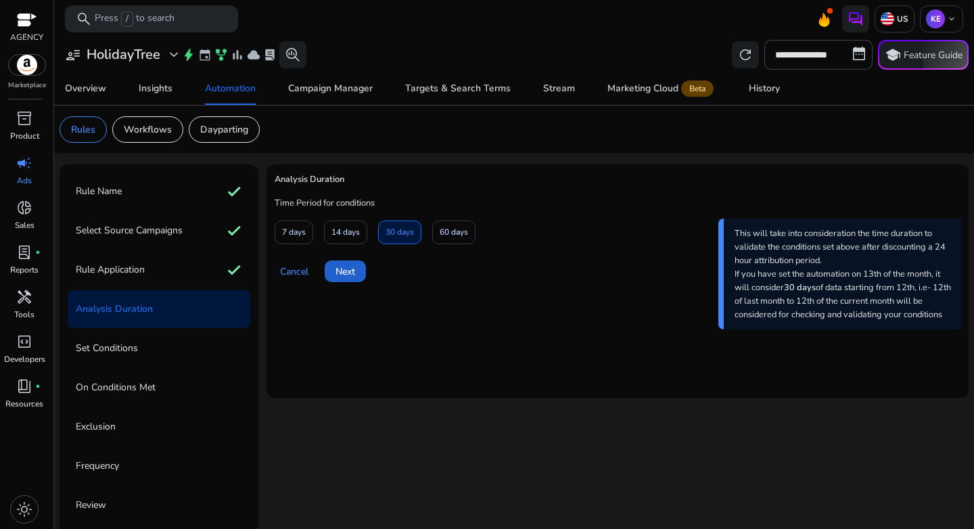
click at [346, 269] on span "Next" at bounding box center [346, 271] width 20 height 14
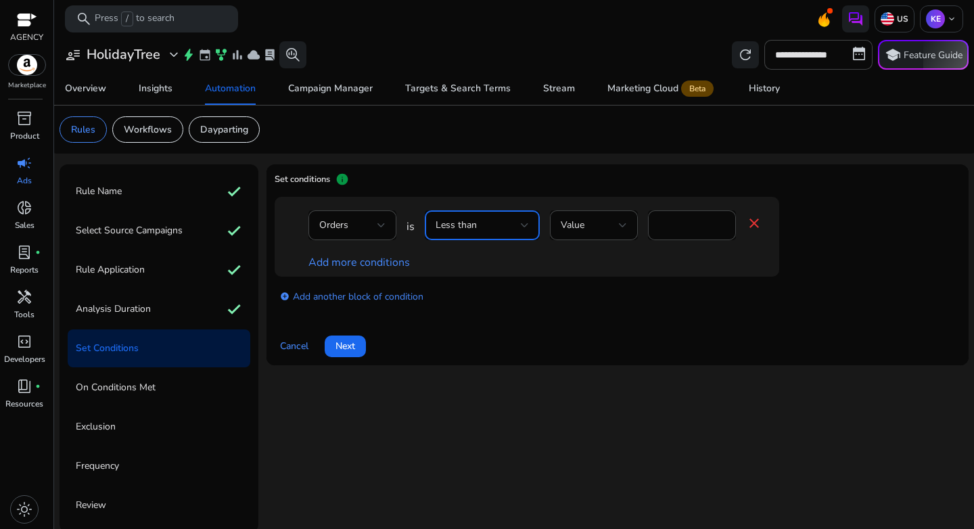
click at [491, 226] on div "Less than" at bounding box center [478, 225] width 85 height 15
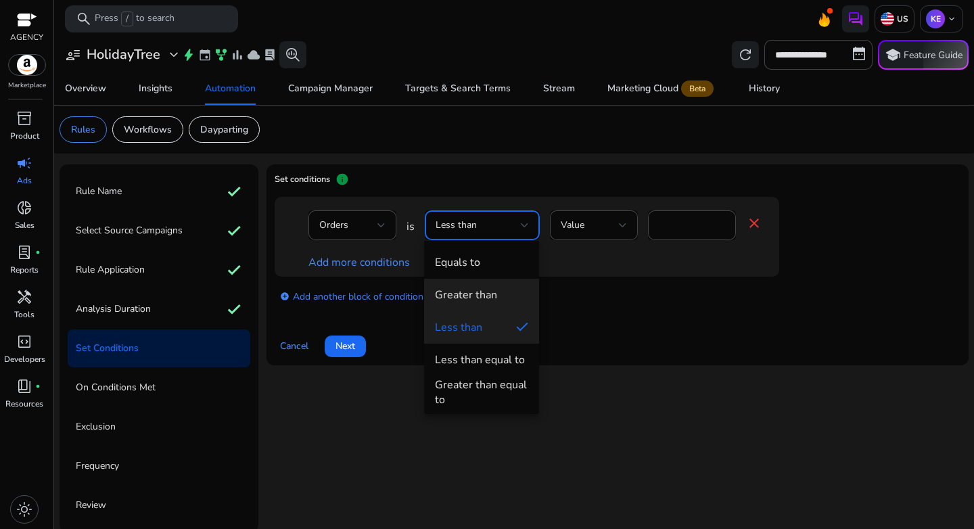
click at [483, 298] on div "Greater than" at bounding box center [466, 294] width 62 height 15
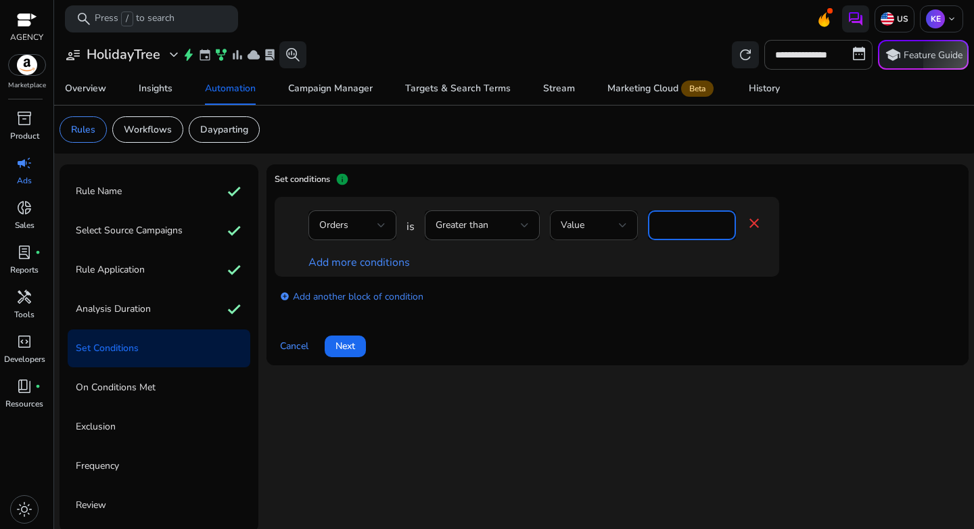
drag, startPoint x: 685, startPoint y: 218, endPoint x: 608, endPoint y: 221, distance: 76.5
click at [608, 221] on div "Orders is Greater than Value * close" at bounding box center [535, 232] width 454 height 44
type input "*"
click at [629, 298] on div "add_circle Add another block of condition" at bounding box center [554, 296] width 559 height 38
click at [356, 264] on link "Add more conditions" at bounding box center [358, 262] width 101 height 15
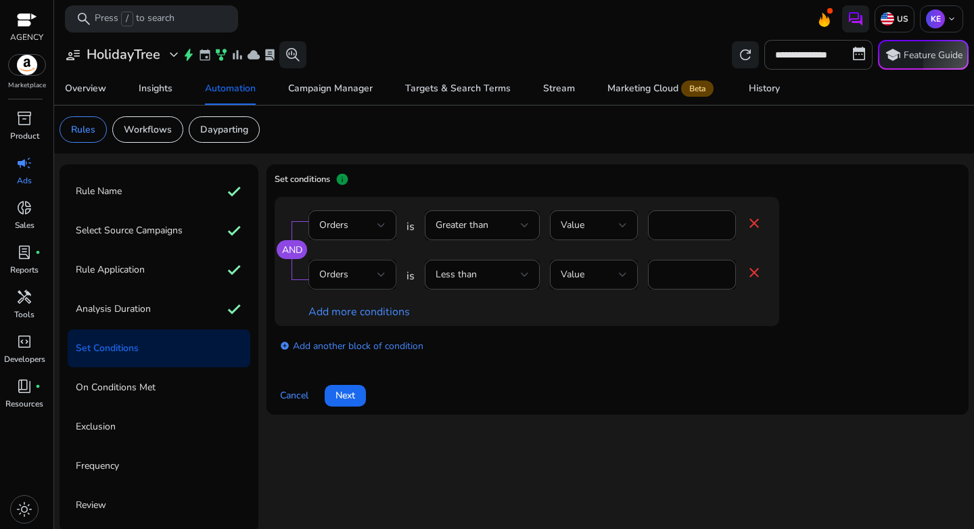
click at [355, 270] on div "Orders" at bounding box center [348, 274] width 58 height 15
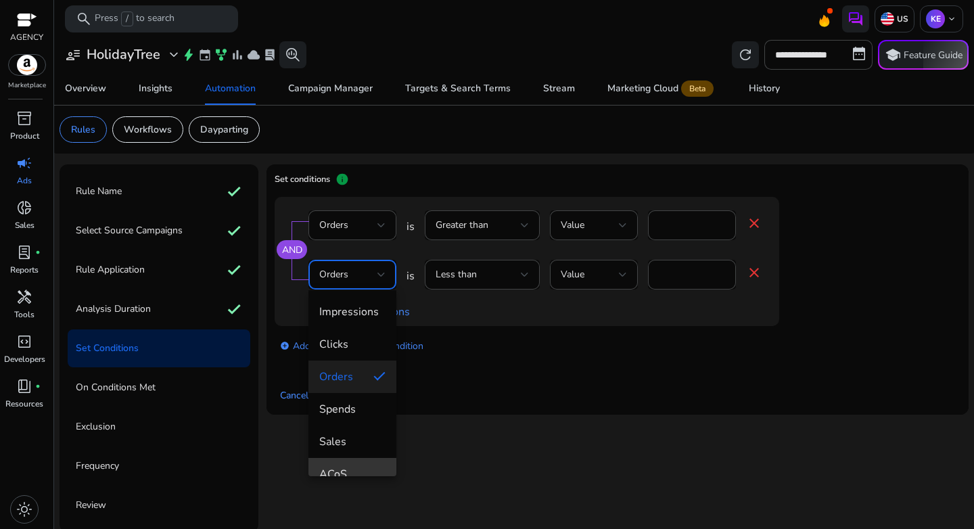
click at [351, 467] on span "ACoS" at bounding box center [352, 474] width 66 height 15
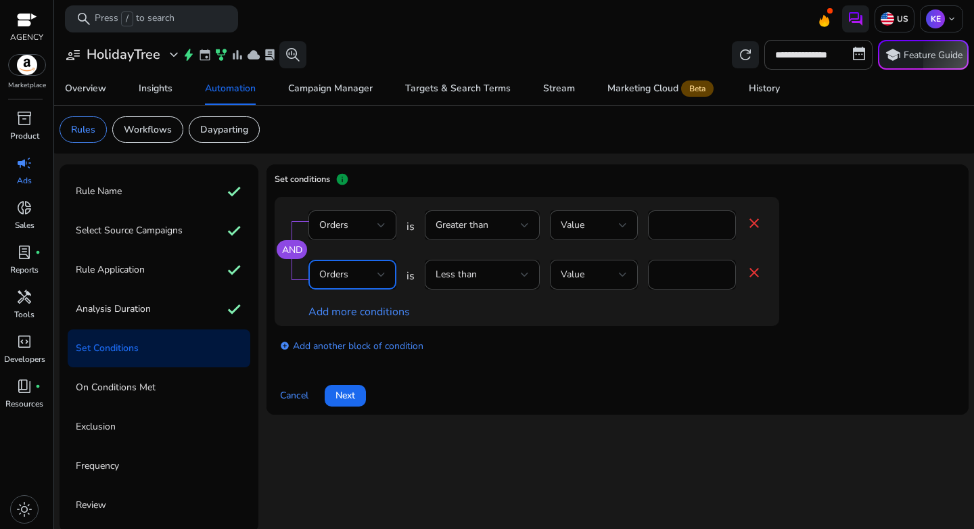
scroll to position [14, 0]
drag, startPoint x: 699, startPoint y: 271, endPoint x: 733, endPoint y: 292, distance: 40.7
click at [699, 271] on input "*" at bounding box center [707, 274] width 35 height 15
type input "**"
click at [346, 390] on span "Next" at bounding box center [346, 395] width 20 height 14
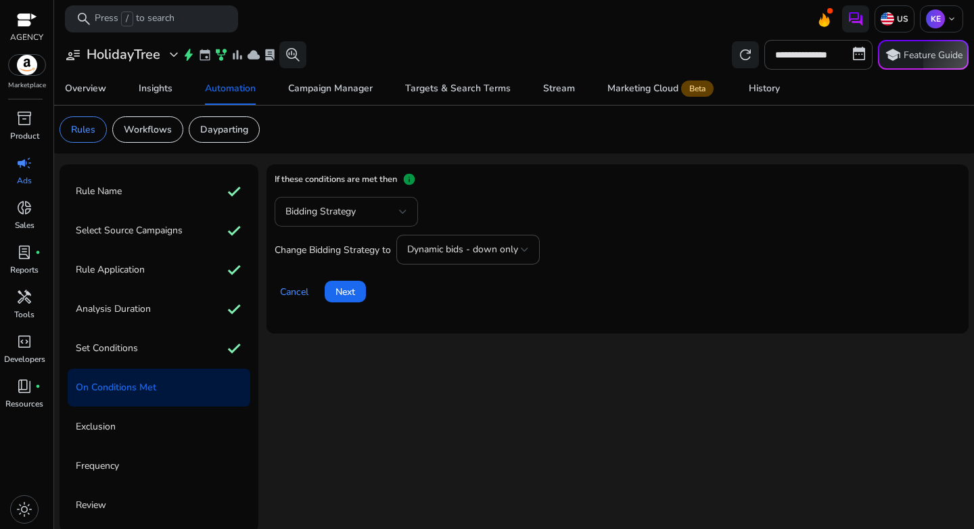
click at [377, 210] on div "Bidding Strategy" at bounding box center [342, 211] width 114 height 15
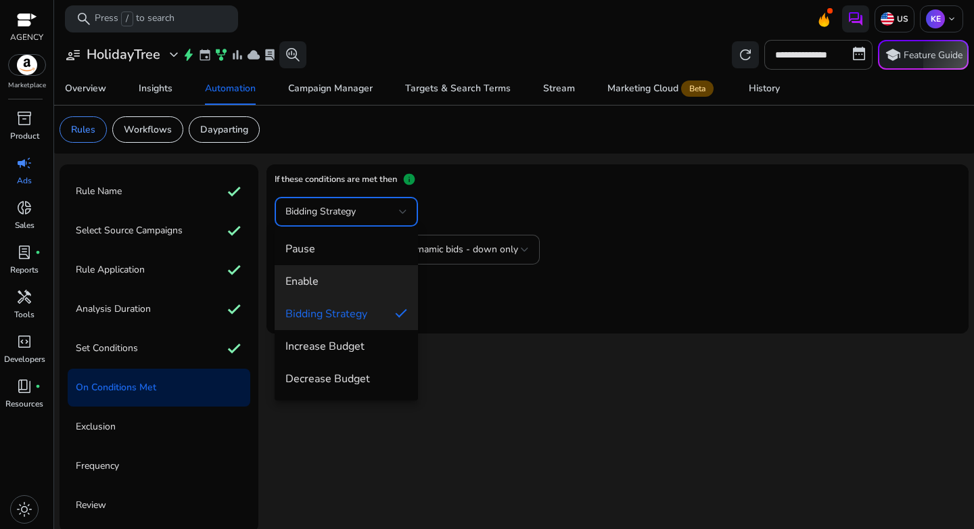
click at [356, 280] on span "Enable" at bounding box center [346, 281] width 122 height 15
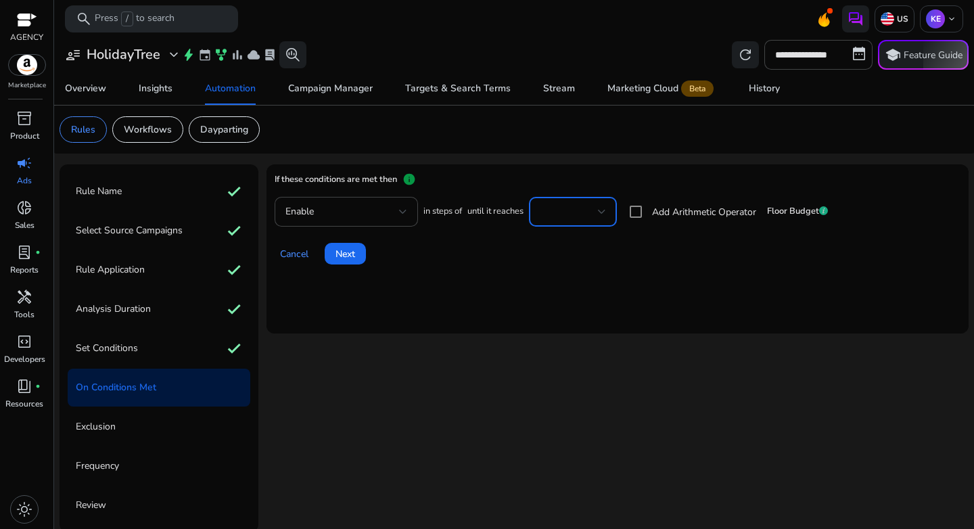
click at [580, 218] on div at bounding box center [569, 211] width 58 height 15
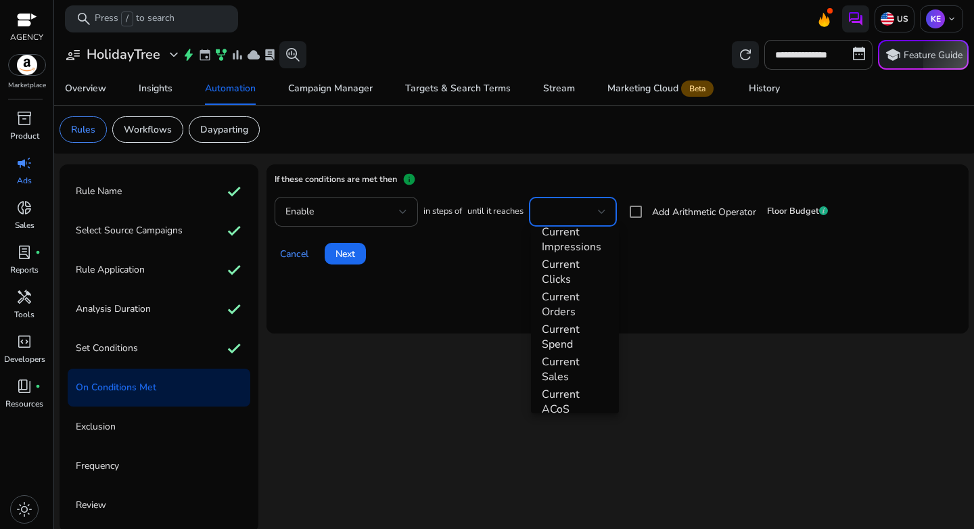
scroll to position [247, 0]
click at [398, 299] on div at bounding box center [487, 264] width 974 height 529
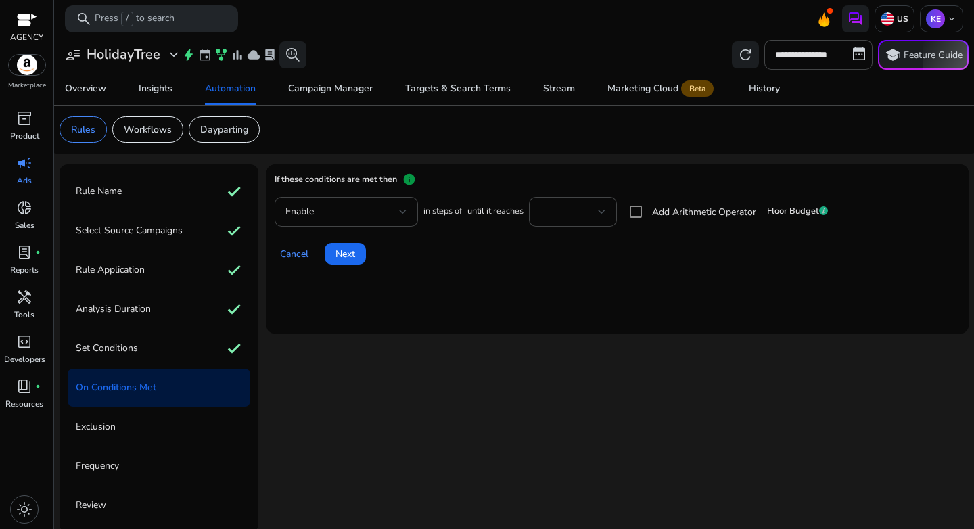
click at [376, 195] on h4 "If these conditions are met then" at bounding box center [336, 184] width 122 height 24
click at [377, 201] on div "Enable" at bounding box center [346, 212] width 122 height 30
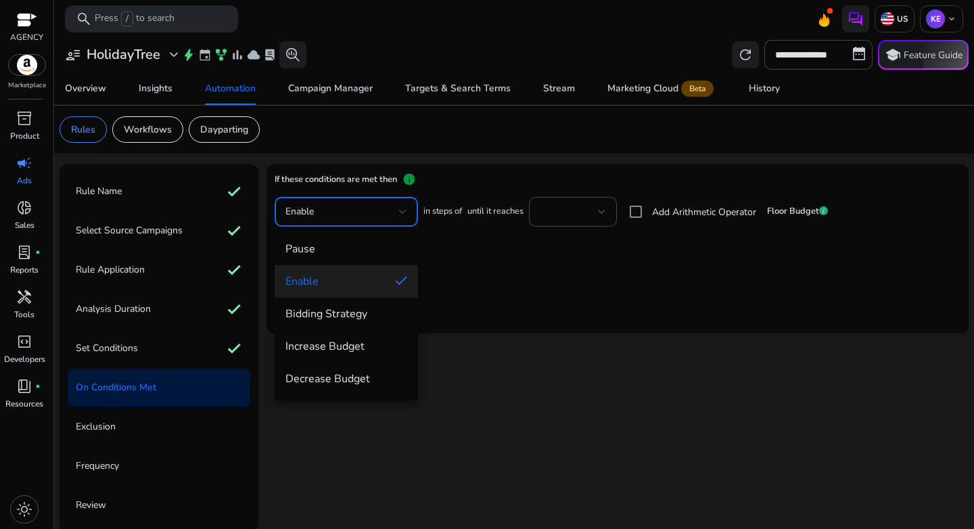
click at [330, 281] on span "Enable" at bounding box center [334, 281] width 99 height 15
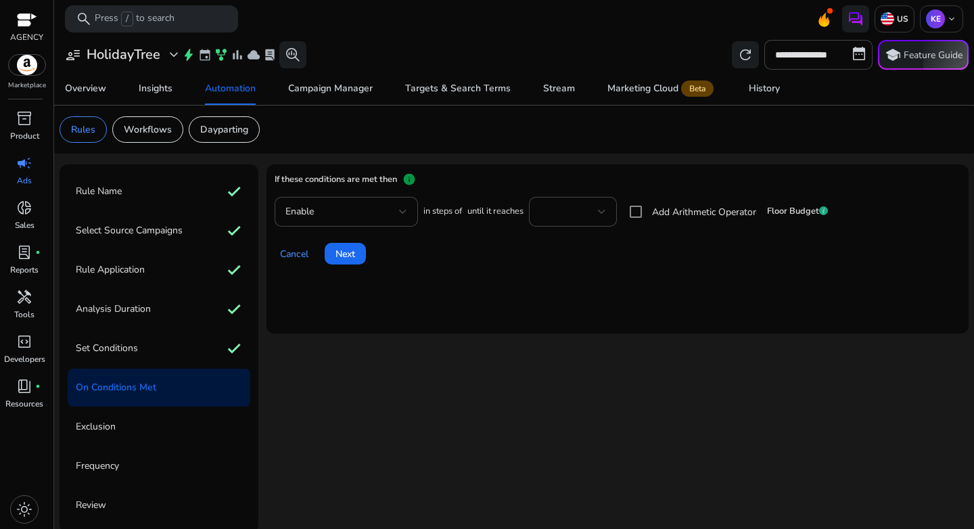
click at [584, 279] on mat-card "If these conditions are met then info Enable in steps of until it reaches Add A…" at bounding box center [618, 248] width 702 height 169
click at [601, 211] on div at bounding box center [602, 211] width 8 height 5
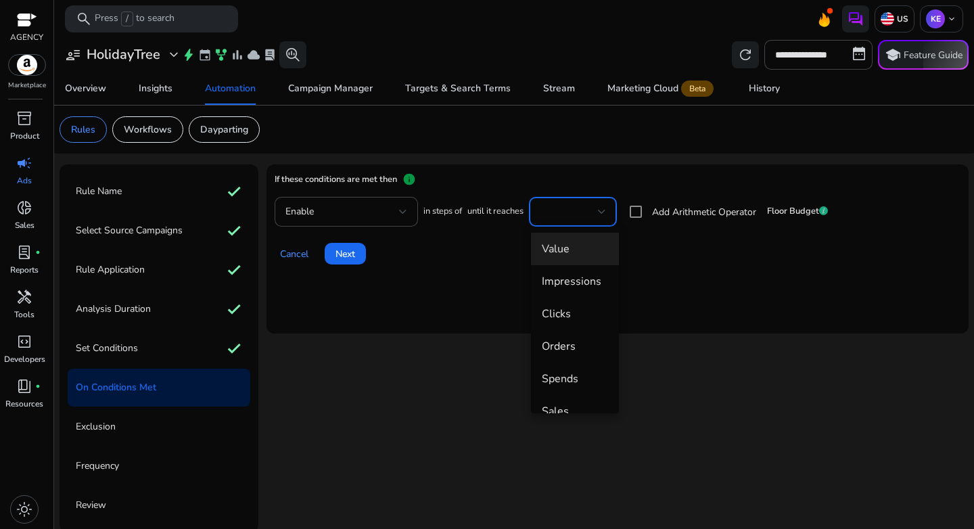
click at [559, 253] on span "Value" at bounding box center [575, 248] width 66 height 15
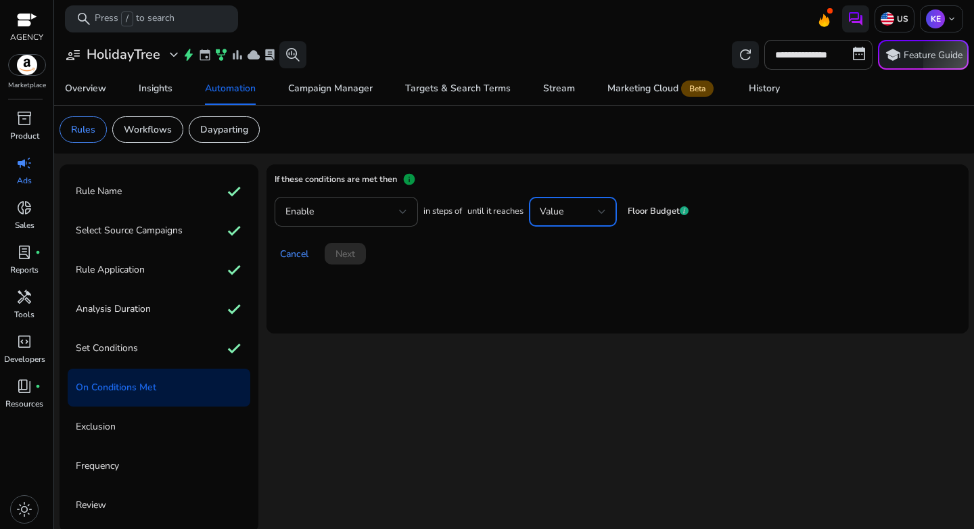
click at [595, 216] on div "Value" at bounding box center [569, 211] width 58 height 15
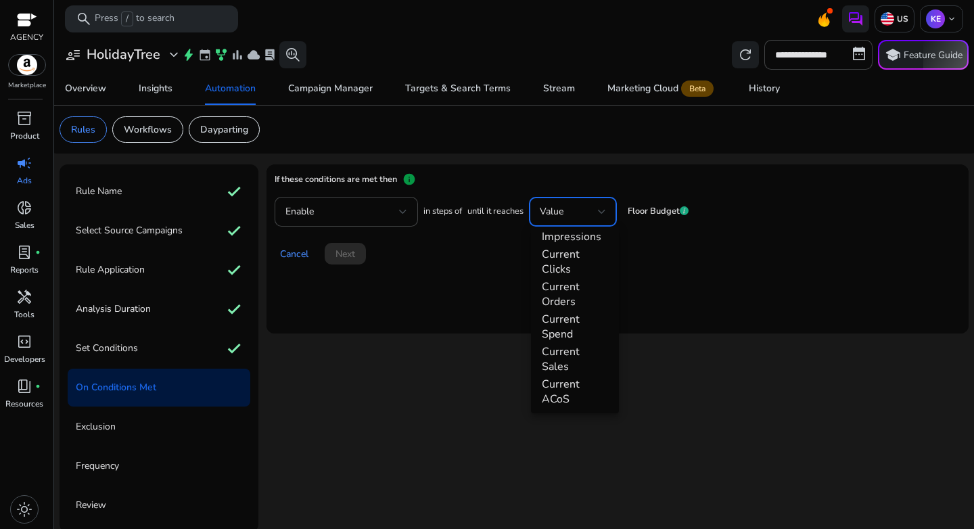
click at [425, 340] on div at bounding box center [487, 264] width 974 height 529
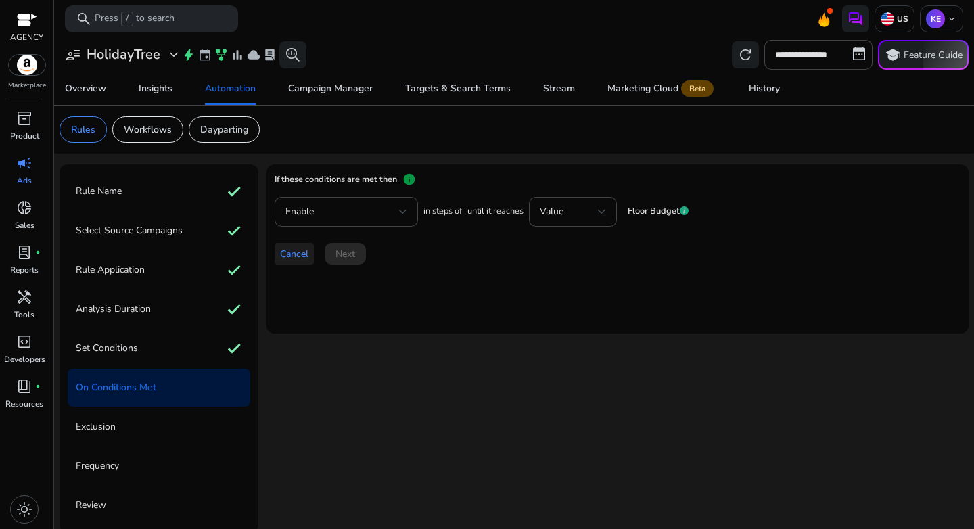
click at [287, 256] on span "Cancel" at bounding box center [294, 254] width 28 height 14
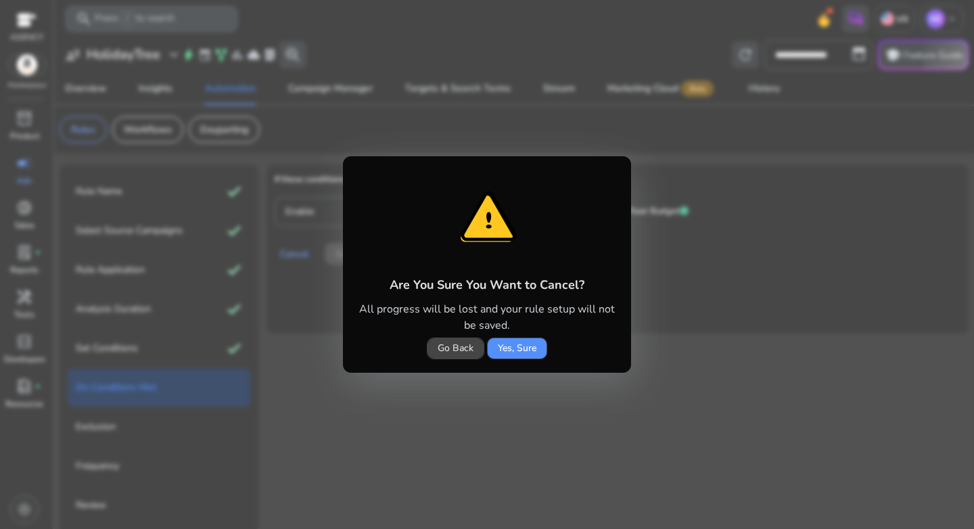
click at [526, 350] on span "Yes, Sure" at bounding box center [517, 348] width 39 height 14
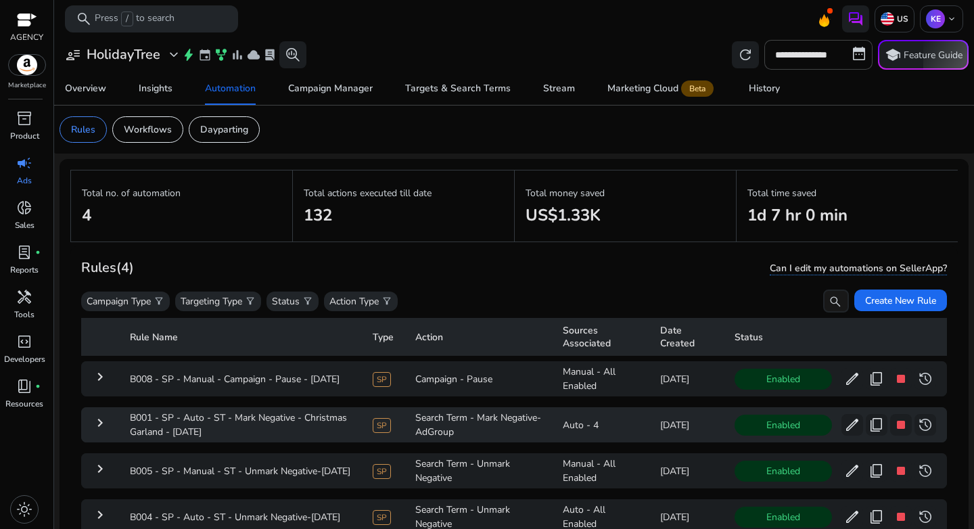
click at [98, 424] on mat-icon "keyboard_arrow_right" at bounding box center [100, 423] width 16 height 16
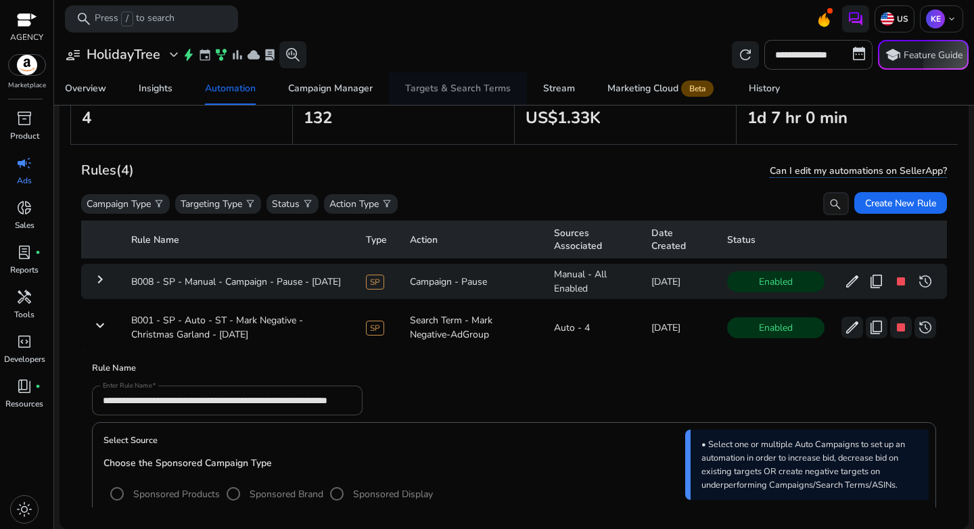
click at [444, 89] on div "Targets & Search Terms" at bounding box center [458, 88] width 106 height 9
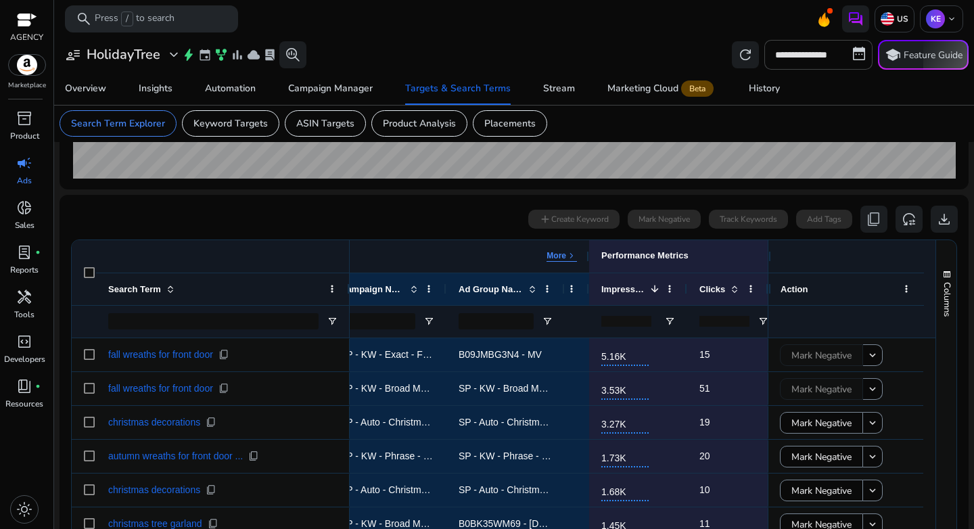
click at [565, 258] on p "More" at bounding box center [557, 255] width 20 height 11
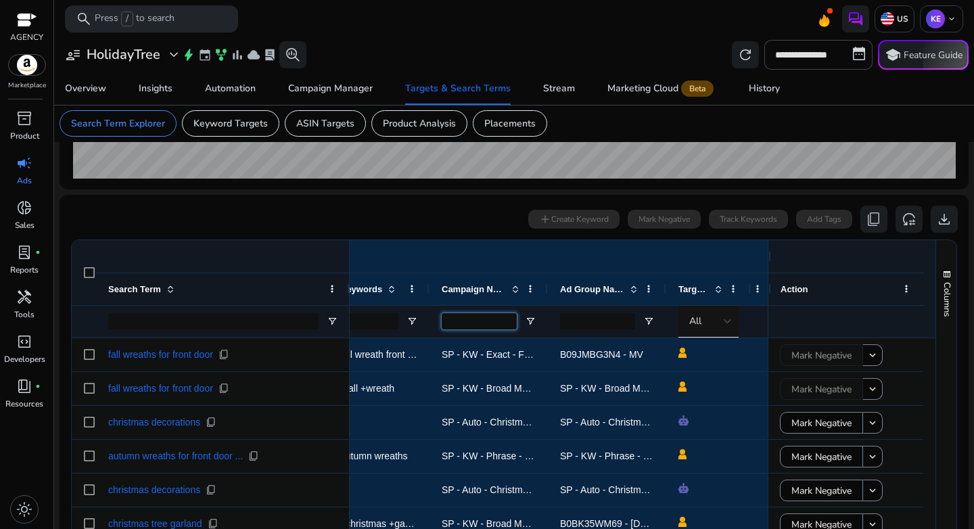
click at [469, 322] on input "Campaign Name Filter Input" at bounding box center [479, 321] width 75 height 16
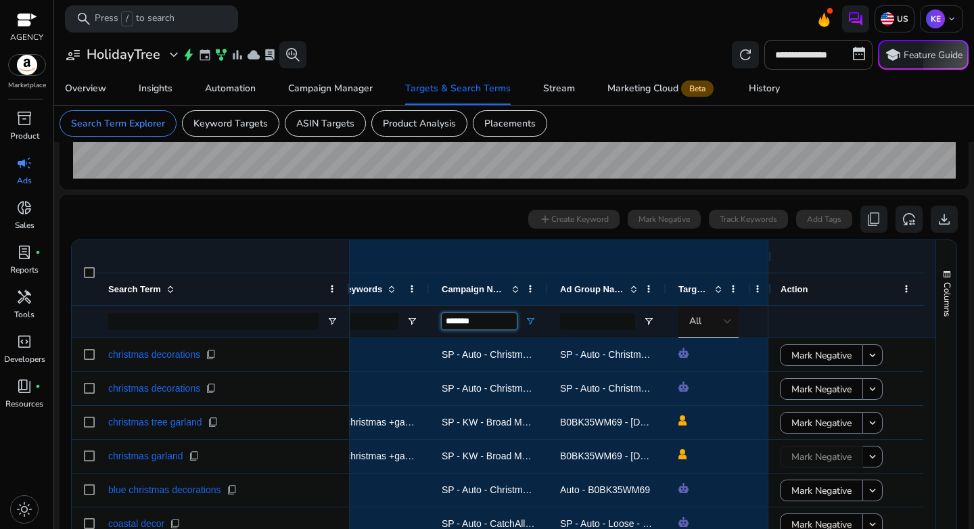
type input "*******"
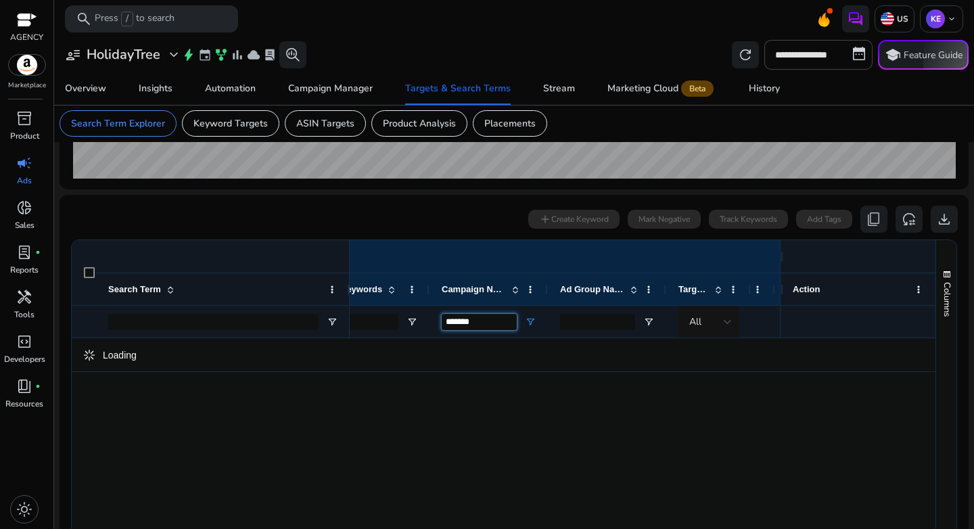
scroll to position [342, 0]
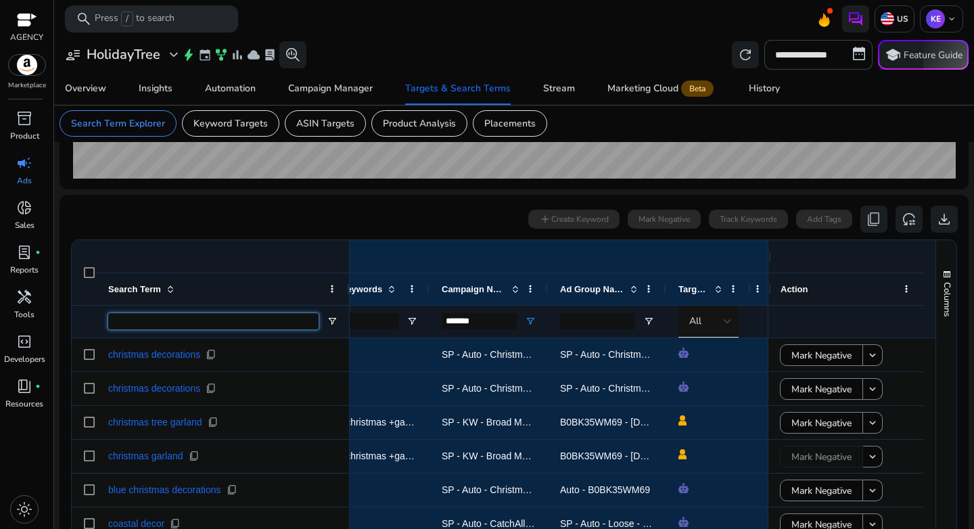
click at [216, 324] on input "Search Term Filter Input" at bounding box center [213, 321] width 210 height 16
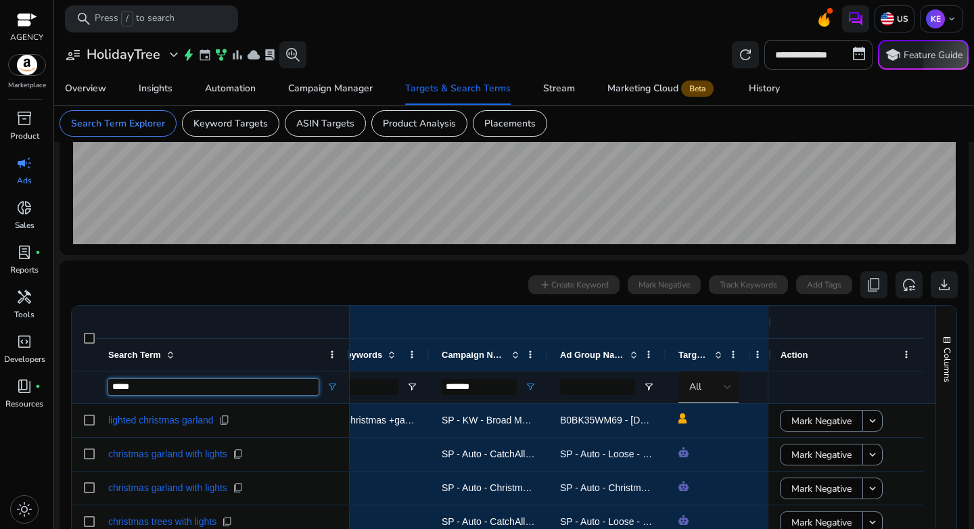
scroll to position [175, 0]
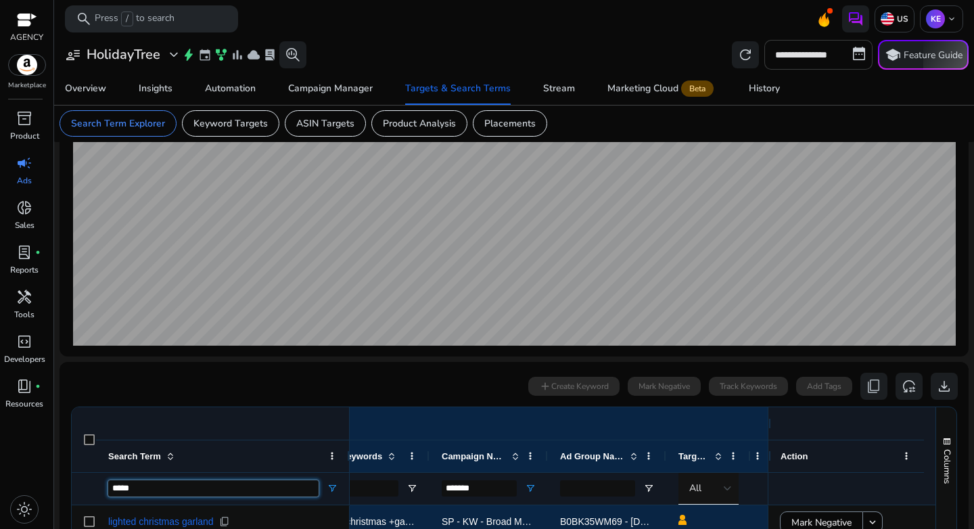
type input "*****"
click at [801, 55] on input "**********" at bounding box center [818, 55] width 108 height 30
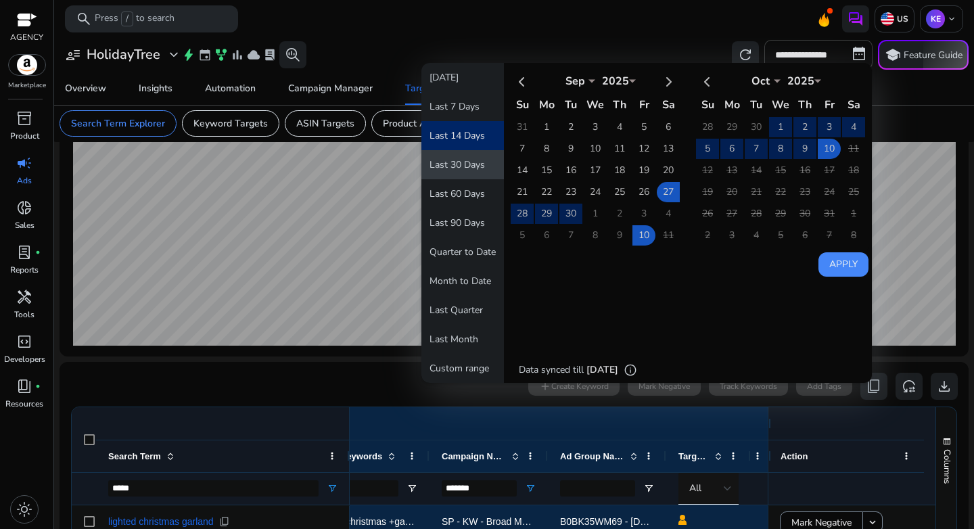
click at [459, 170] on button "Last 30 Days" at bounding box center [462, 164] width 83 height 29
type input "**********"
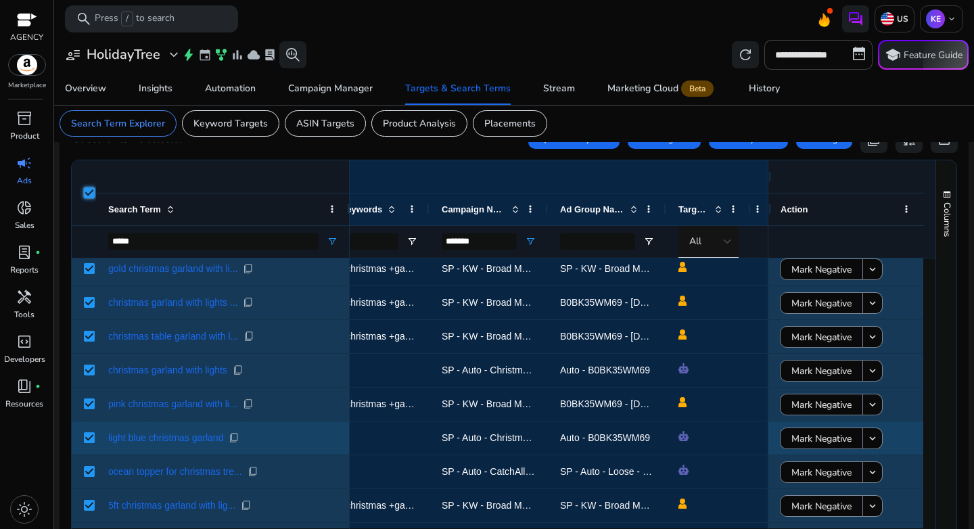
scroll to position [796, 0]
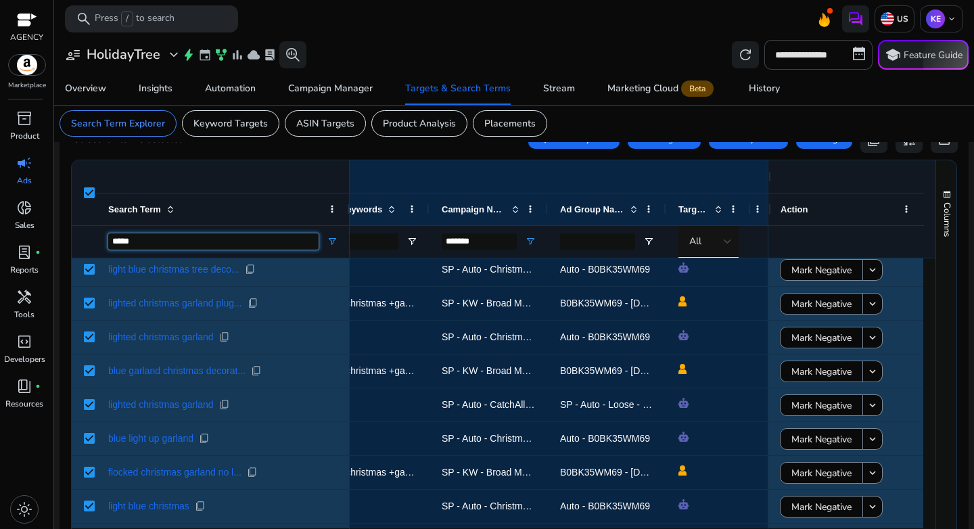
click at [269, 238] on input "*****" at bounding box center [213, 241] width 210 height 16
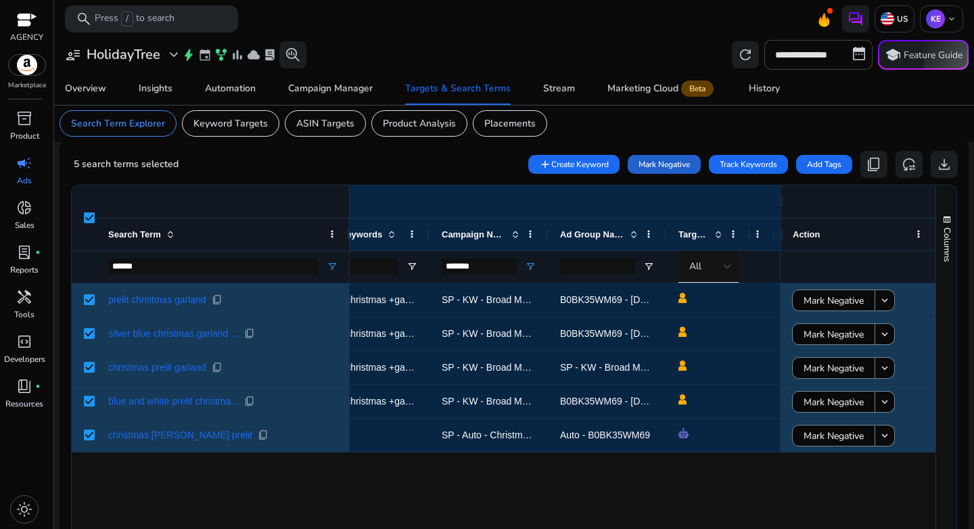
click at [639, 167] on span "Mark Negative" at bounding box center [664, 164] width 51 height 12
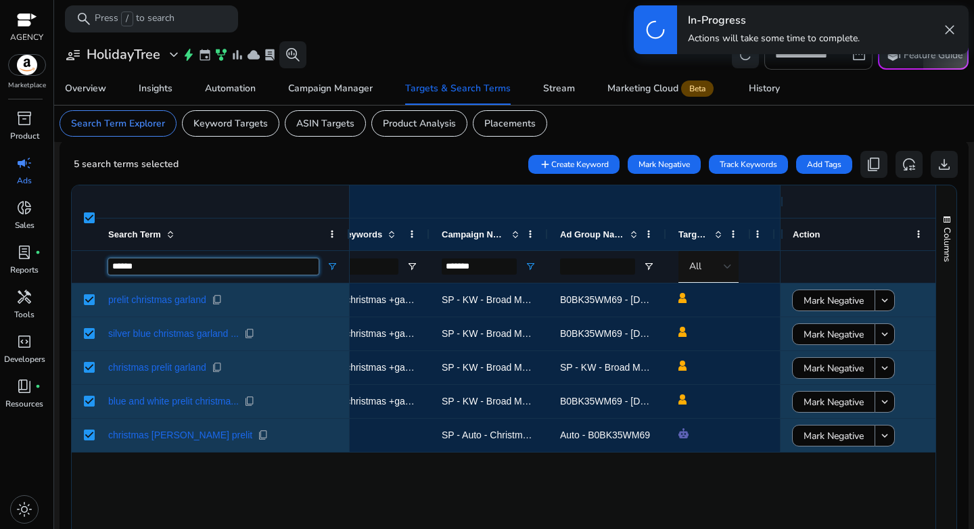
drag, startPoint x: 160, startPoint y: 267, endPoint x: 65, endPoint y: 266, distance: 95.4
click at [65, 266] on ag-grid-angular "1 to 5 of 5. Page 1 of 1 Drag here to set row groups Drag here to set column la…" at bounding box center [514, 391] width 908 height 427
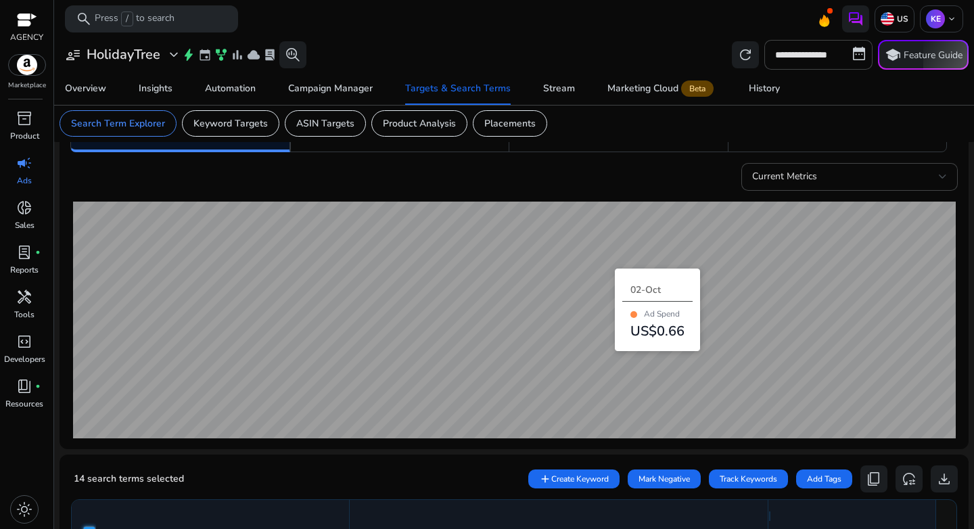
scroll to position [238, 0]
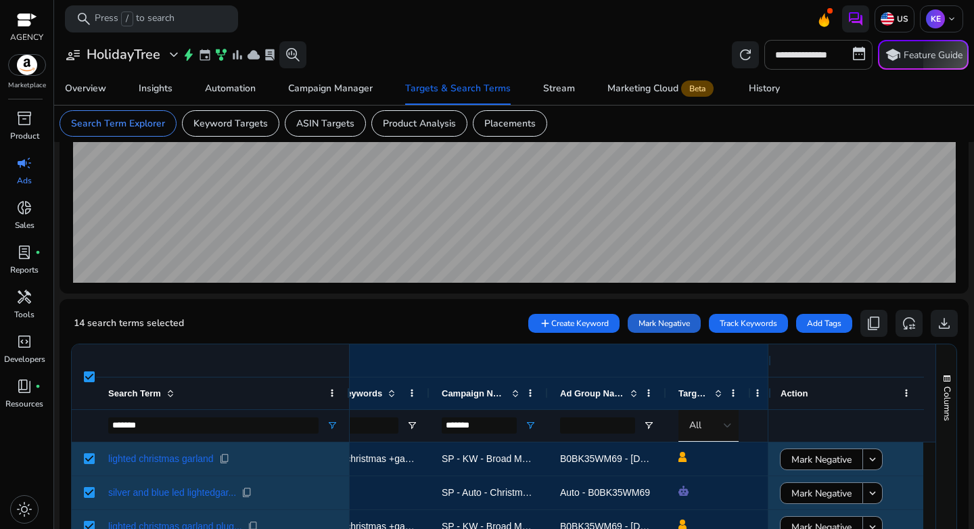
click at [655, 328] on span "Mark Negative" at bounding box center [664, 323] width 51 height 12
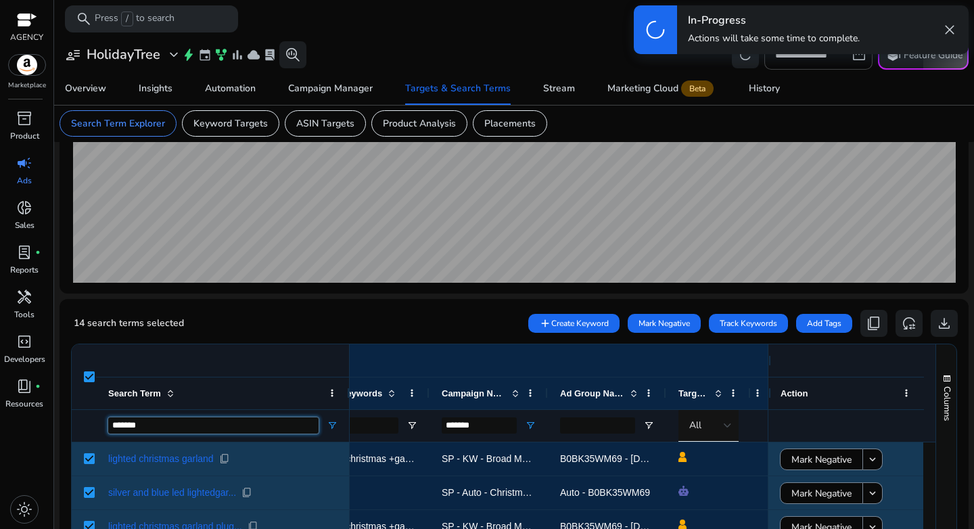
drag, startPoint x: 168, startPoint y: 425, endPoint x: 70, endPoint y: 425, distance: 98.8
type input "**********"
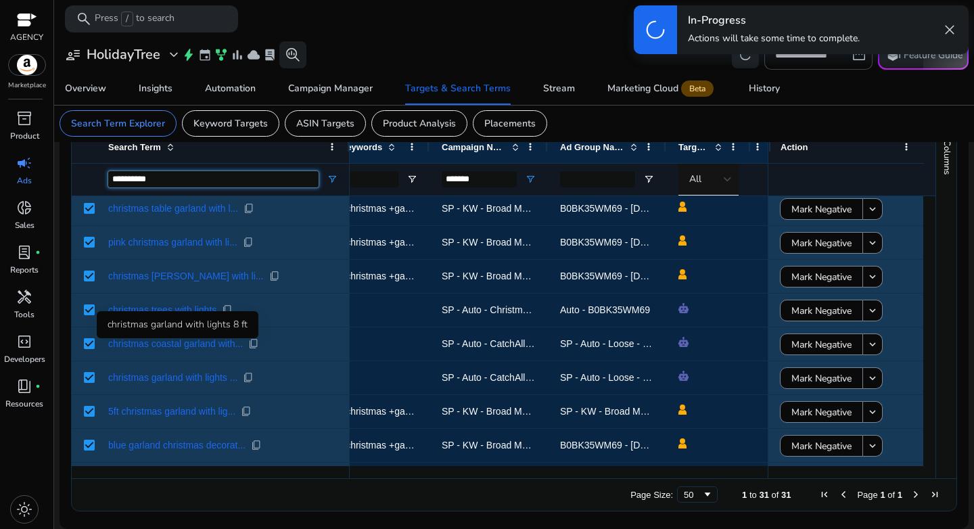
scroll to position [779, 0]
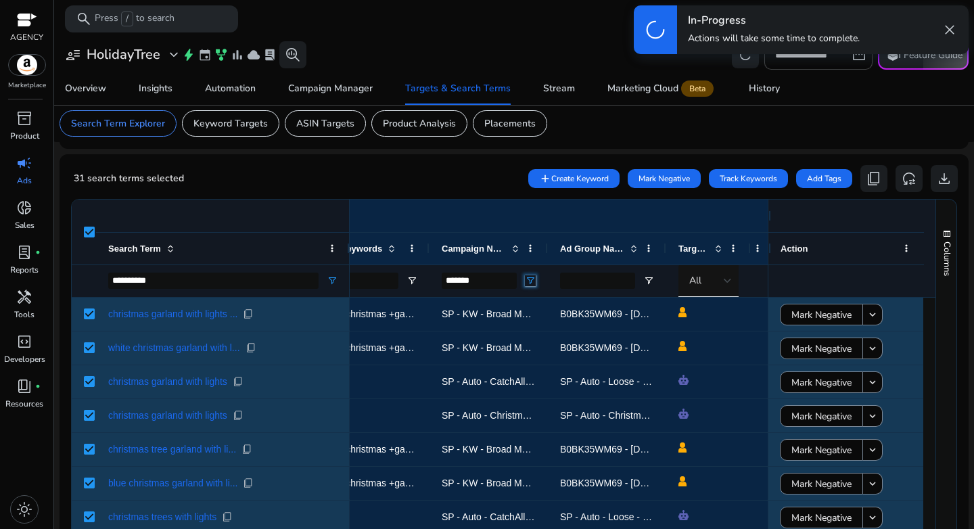
click at [531, 281] on span "Open Filter Menu" at bounding box center [530, 280] width 11 height 11
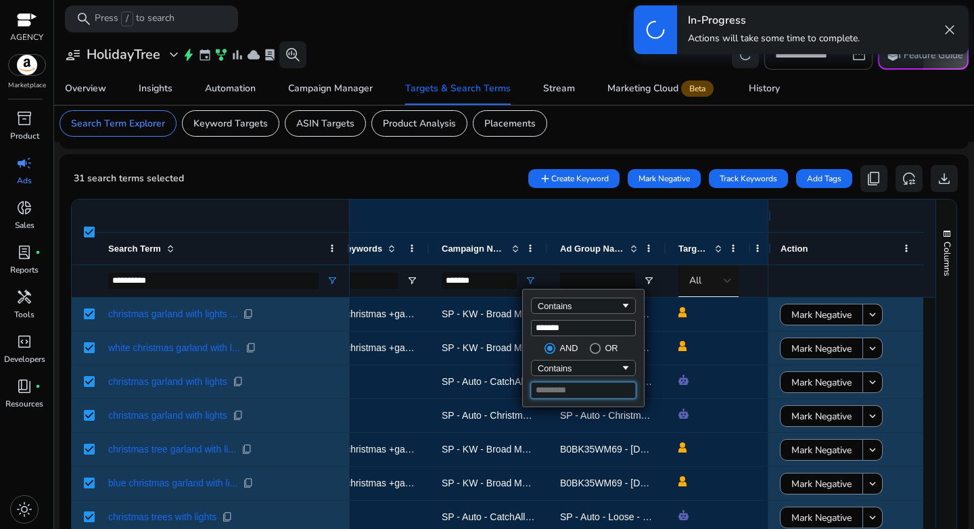
click at [591, 390] on input "Filter Value" at bounding box center [583, 390] width 105 height 16
type input "*********"
type input "**********"
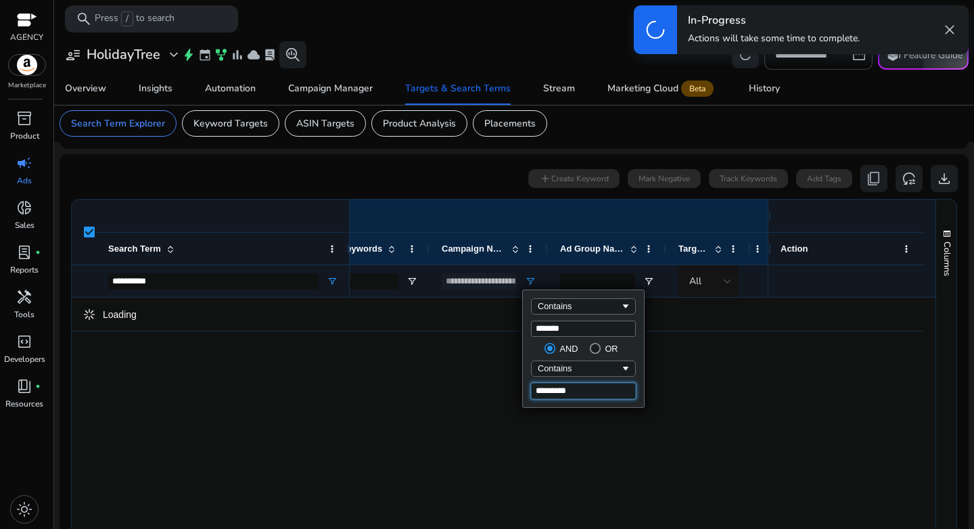
type input "*********"
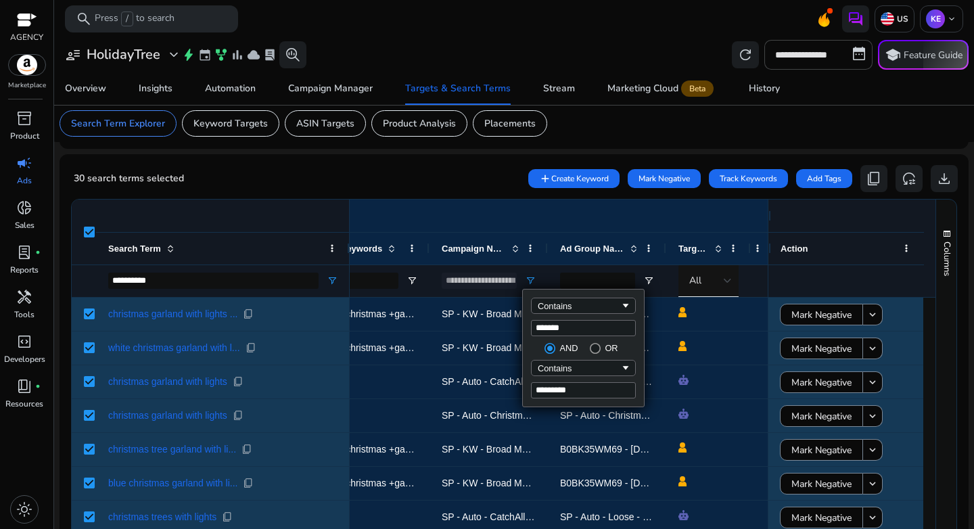
click at [271, 160] on mat-card "30 search terms selected add Create Keyword Mark Negative Track Keywords Add Ta…" at bounding box center [514, 392] width 909 height 476
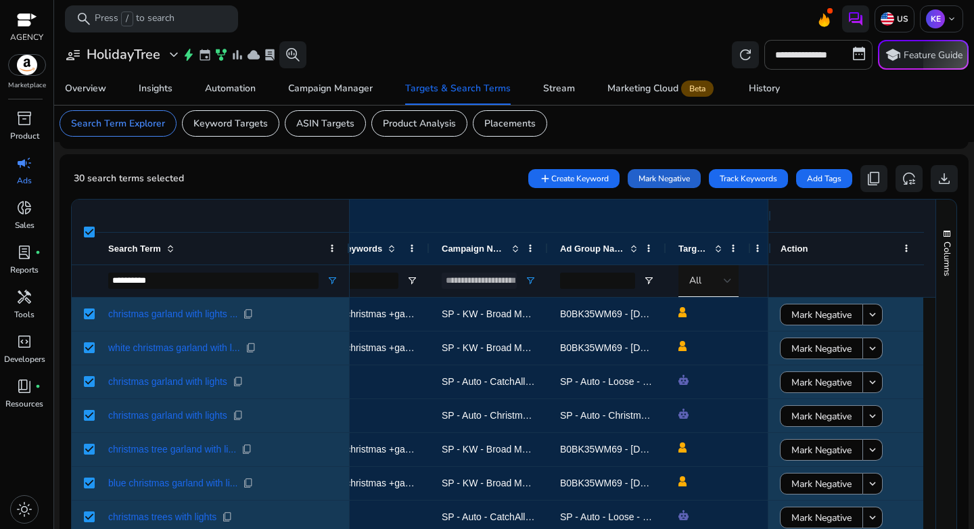
click at [670, 173] on span "Mark Negative" at bounding box center [664, 178] width 51 height 12
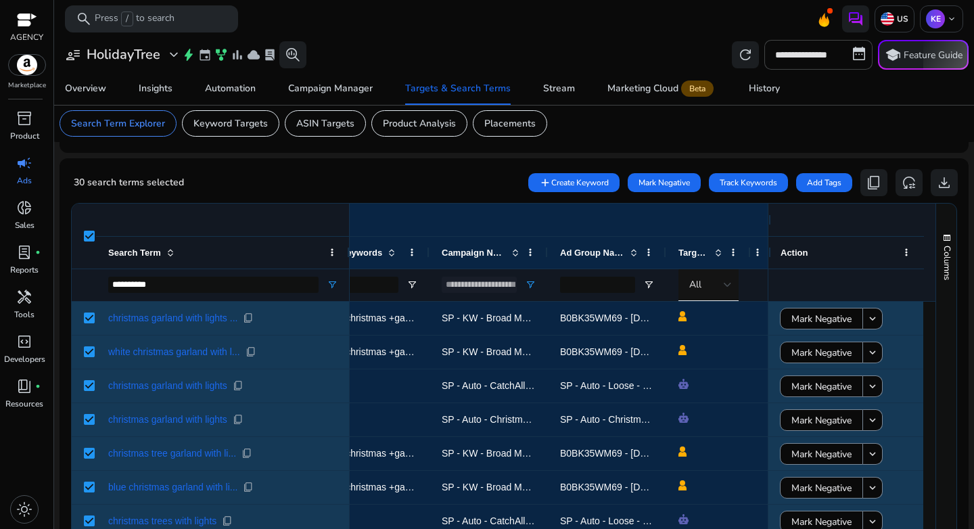
scroll to position [383, 0]
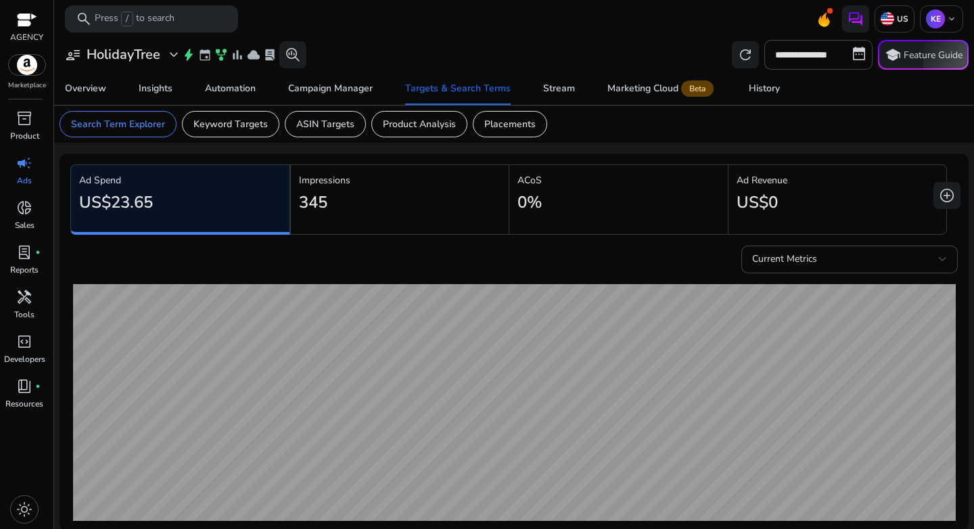
scroll to position [0, 248]
